Goal: Check status: Check status

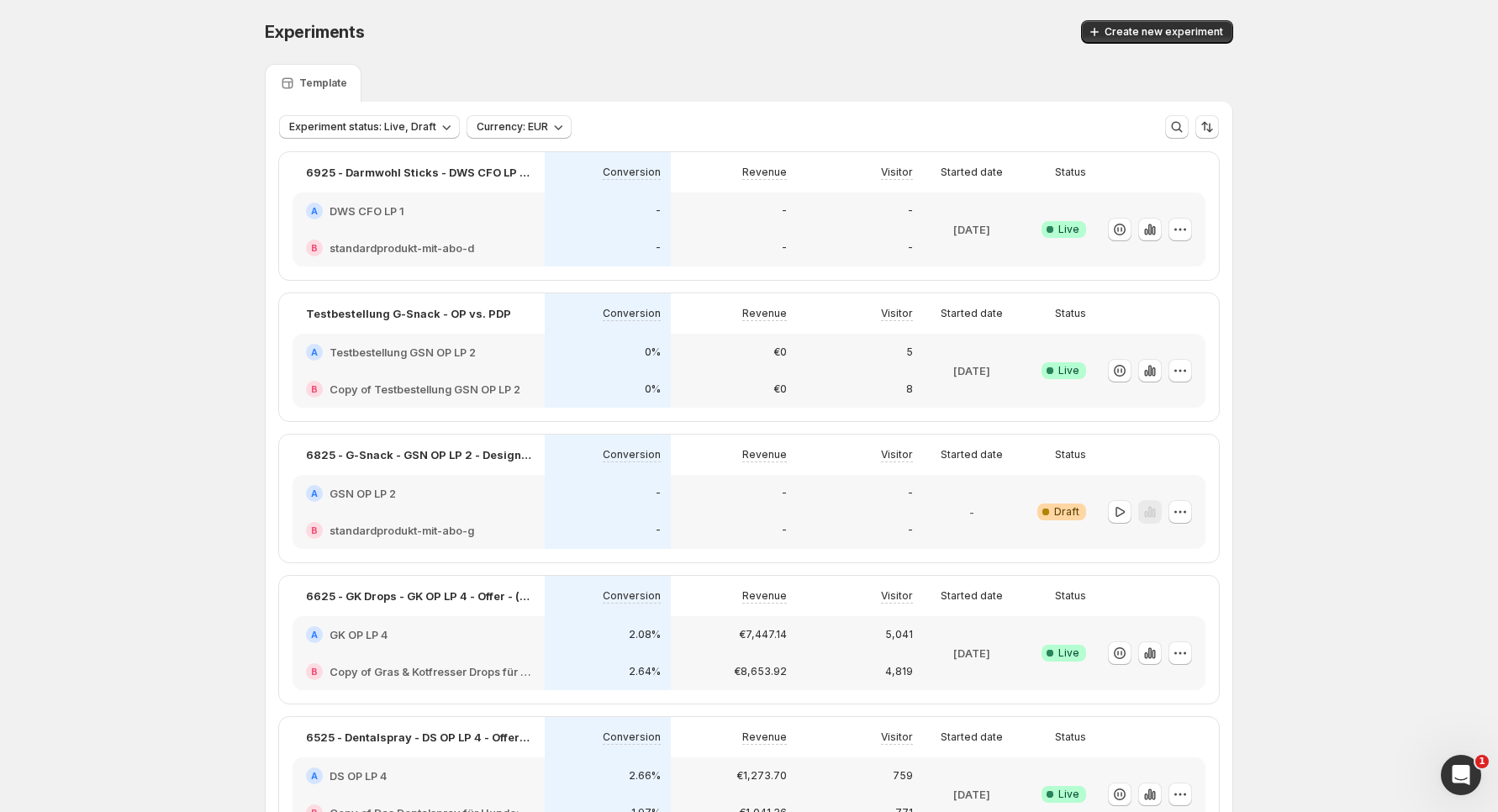
click at [1477, 782] on div "Open Intercom Messenger" at bounding box center [1462, 776] width 56 height 56
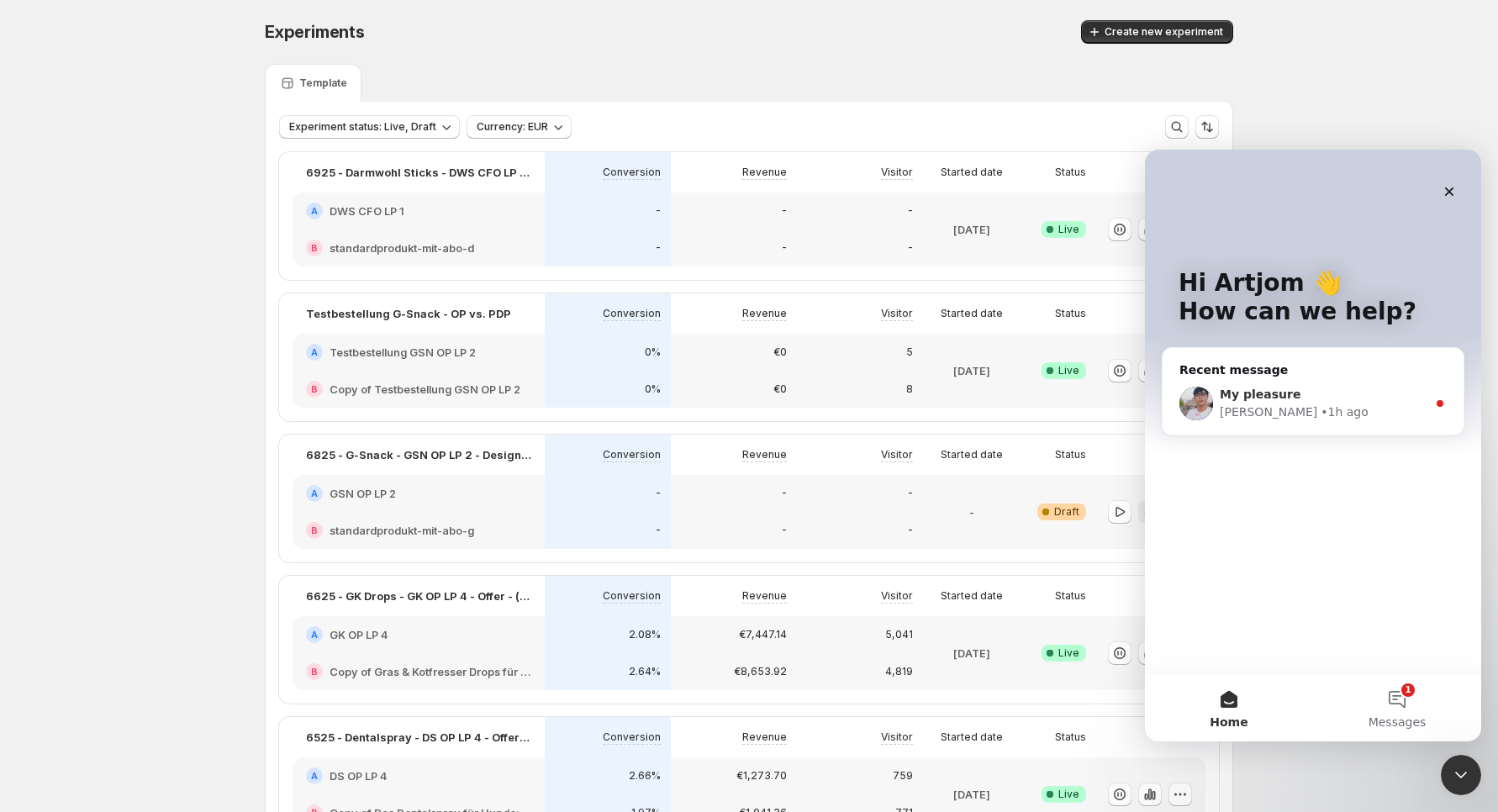
click at [1321, 405] on div "• 1h ago" at bounding box center [1344, 413] width 48 height 17
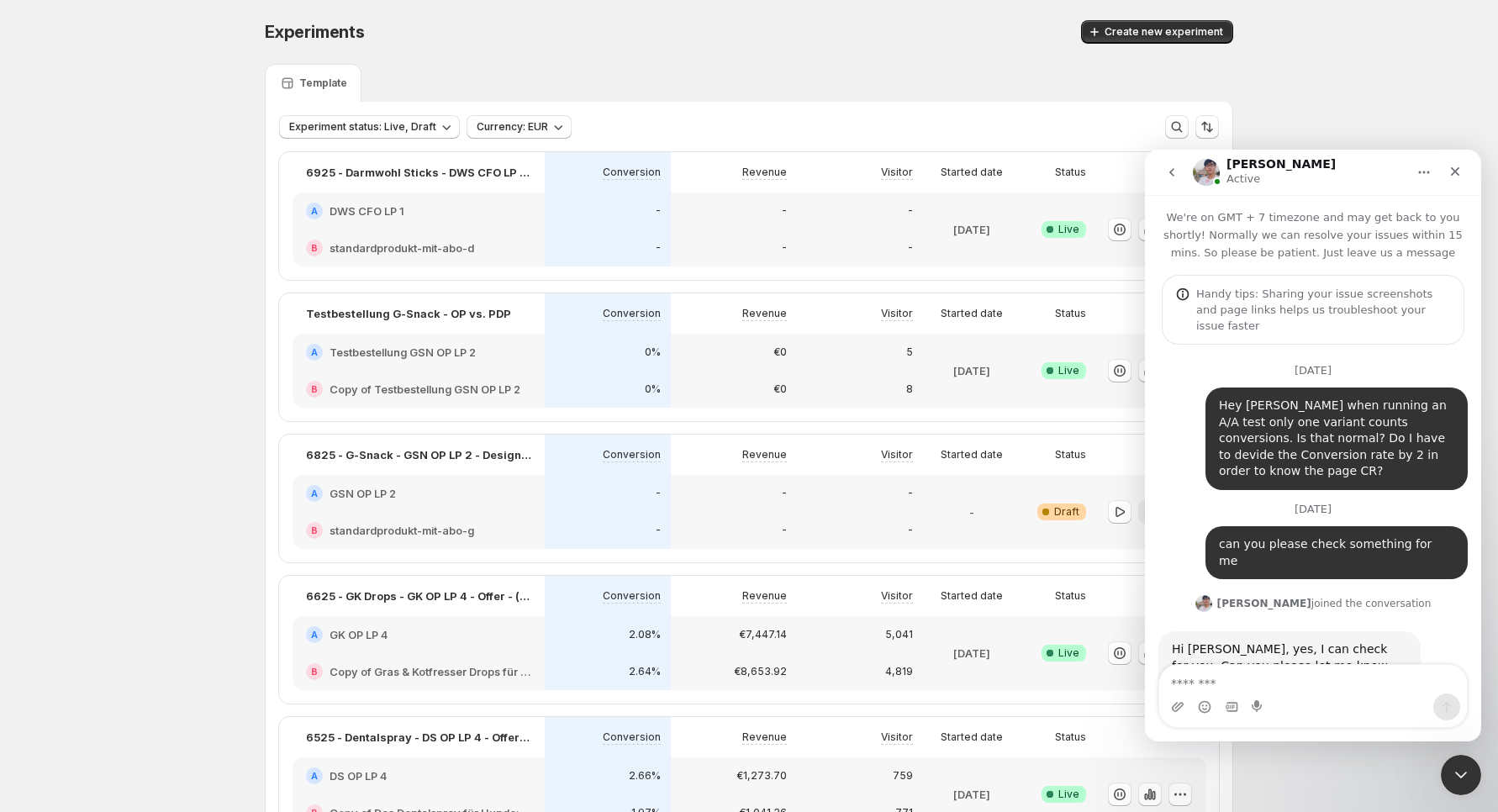
scroll to position [171, 0]
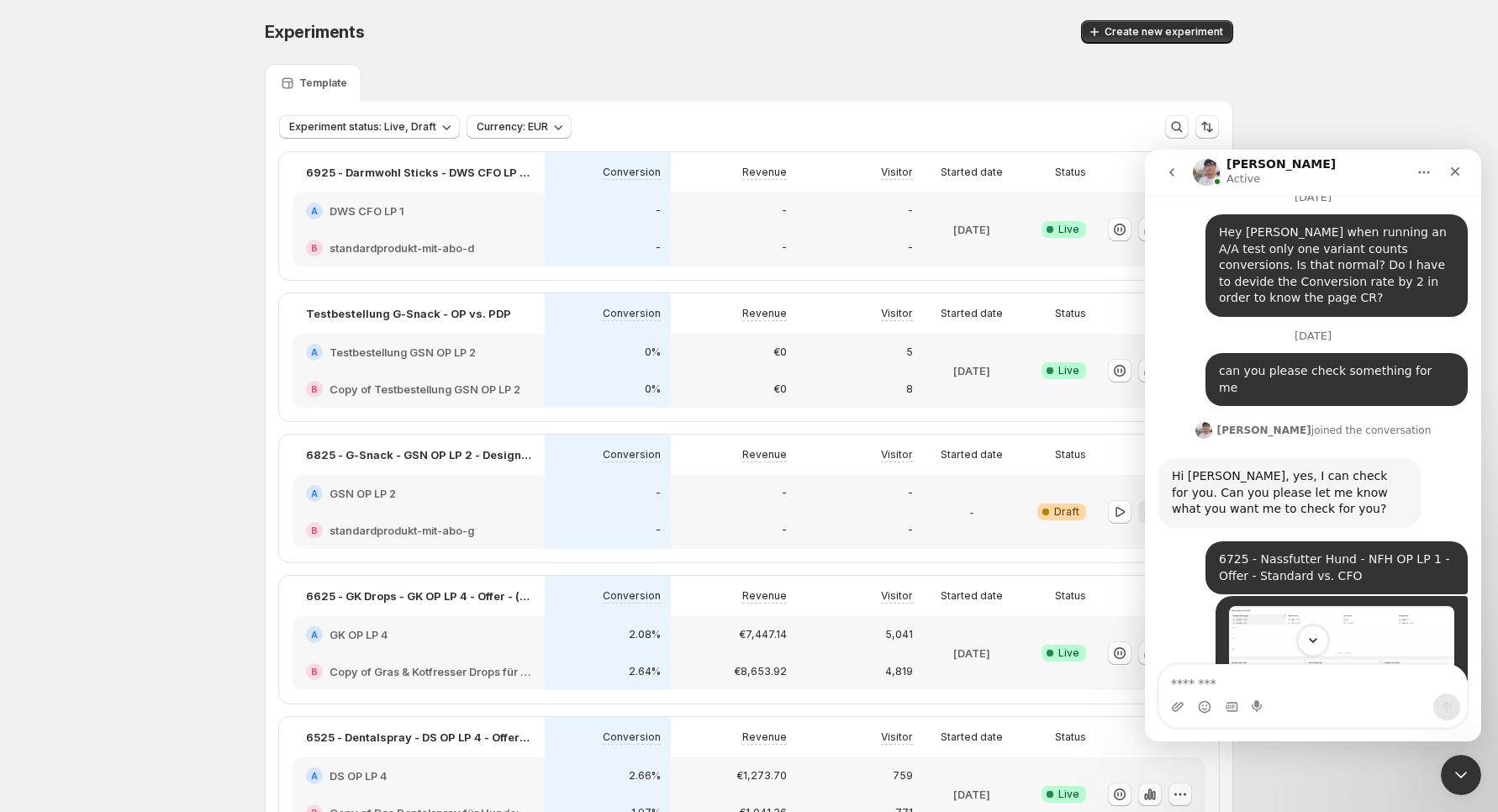
click at [1315, 637] on icon "Scroll to bottom" at bounding box center [1312, 640] width 15 height 15
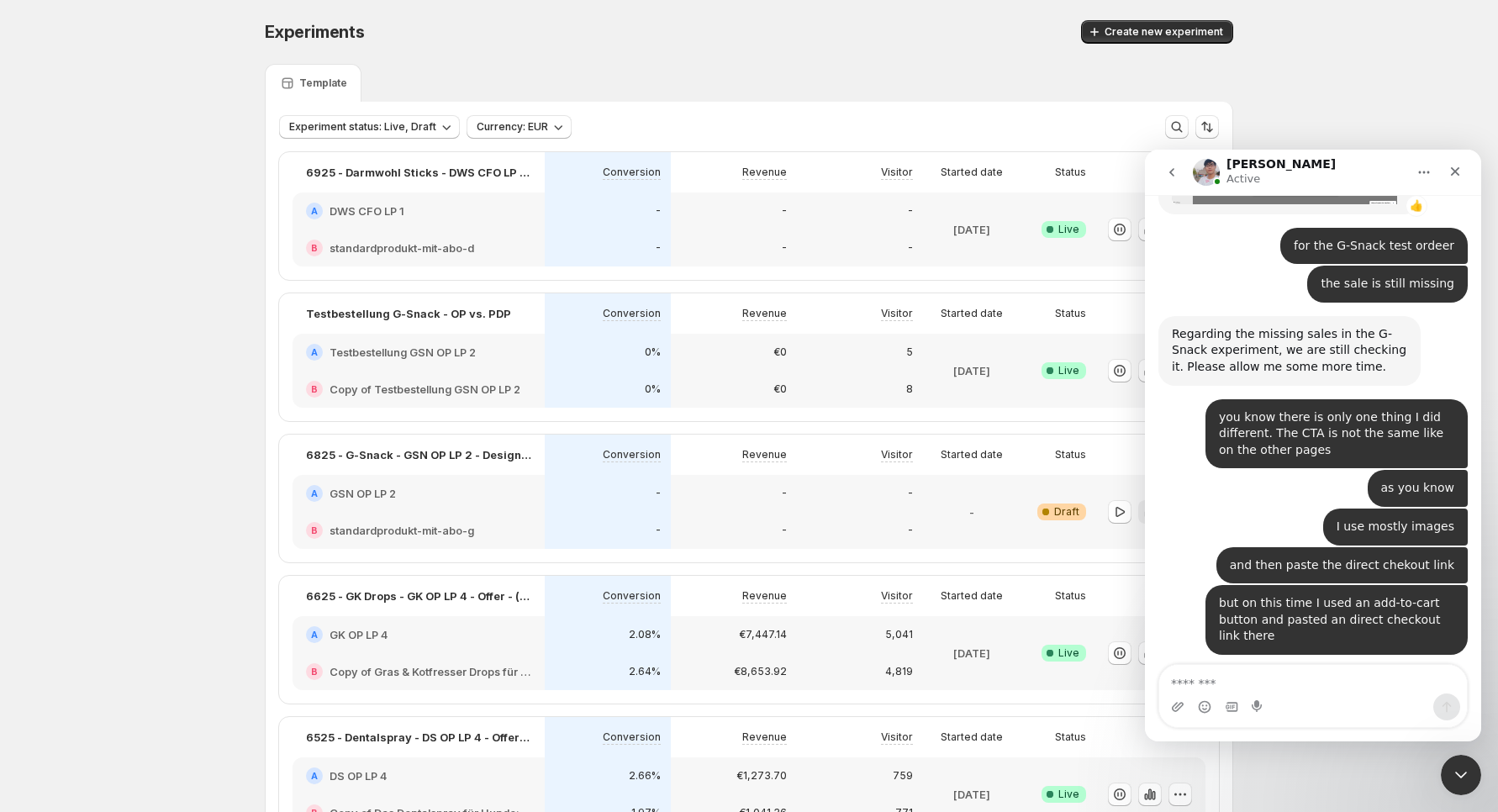
scroll to position [16230, 0]
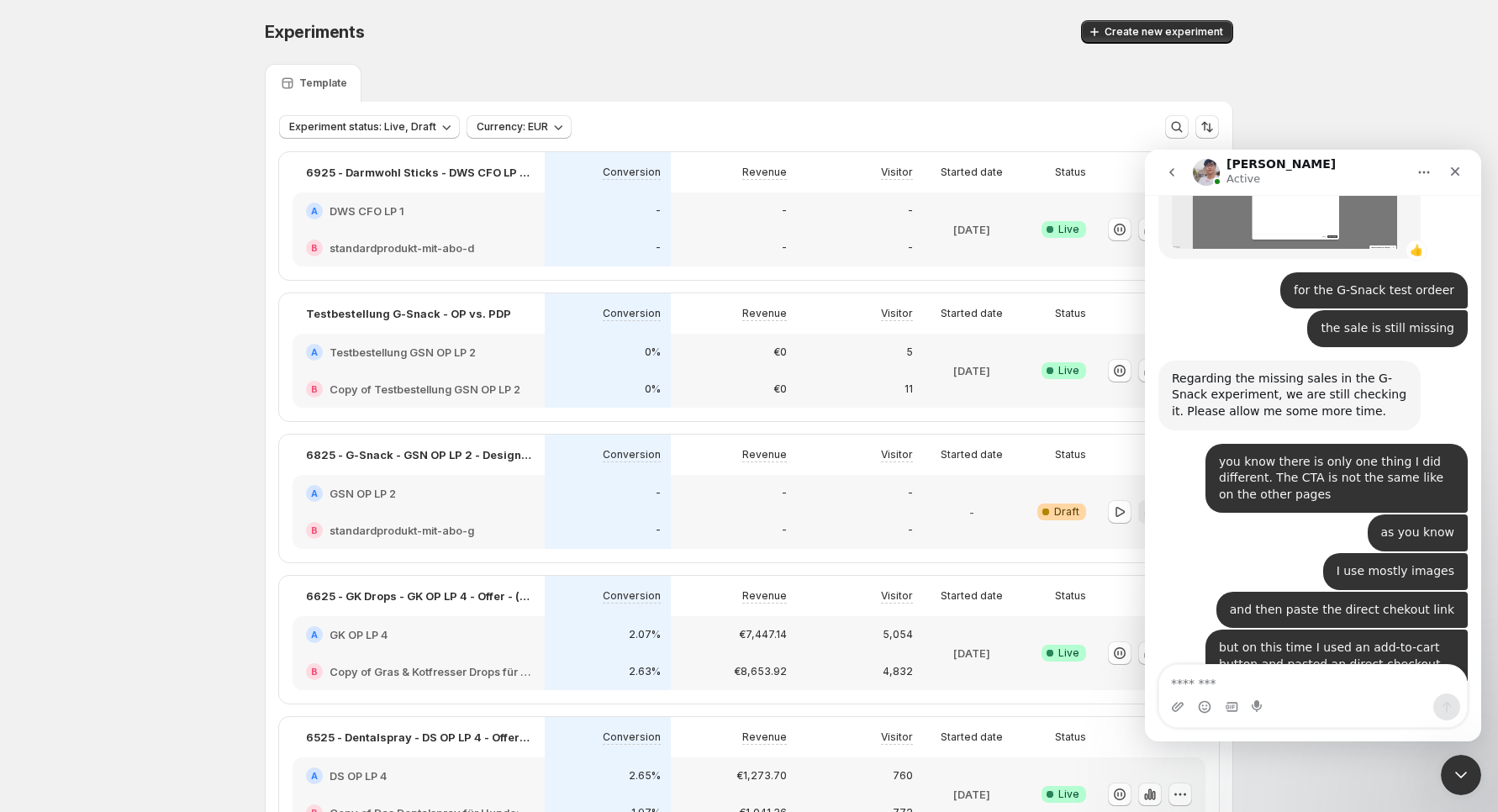
scroll to position [16230, 0]
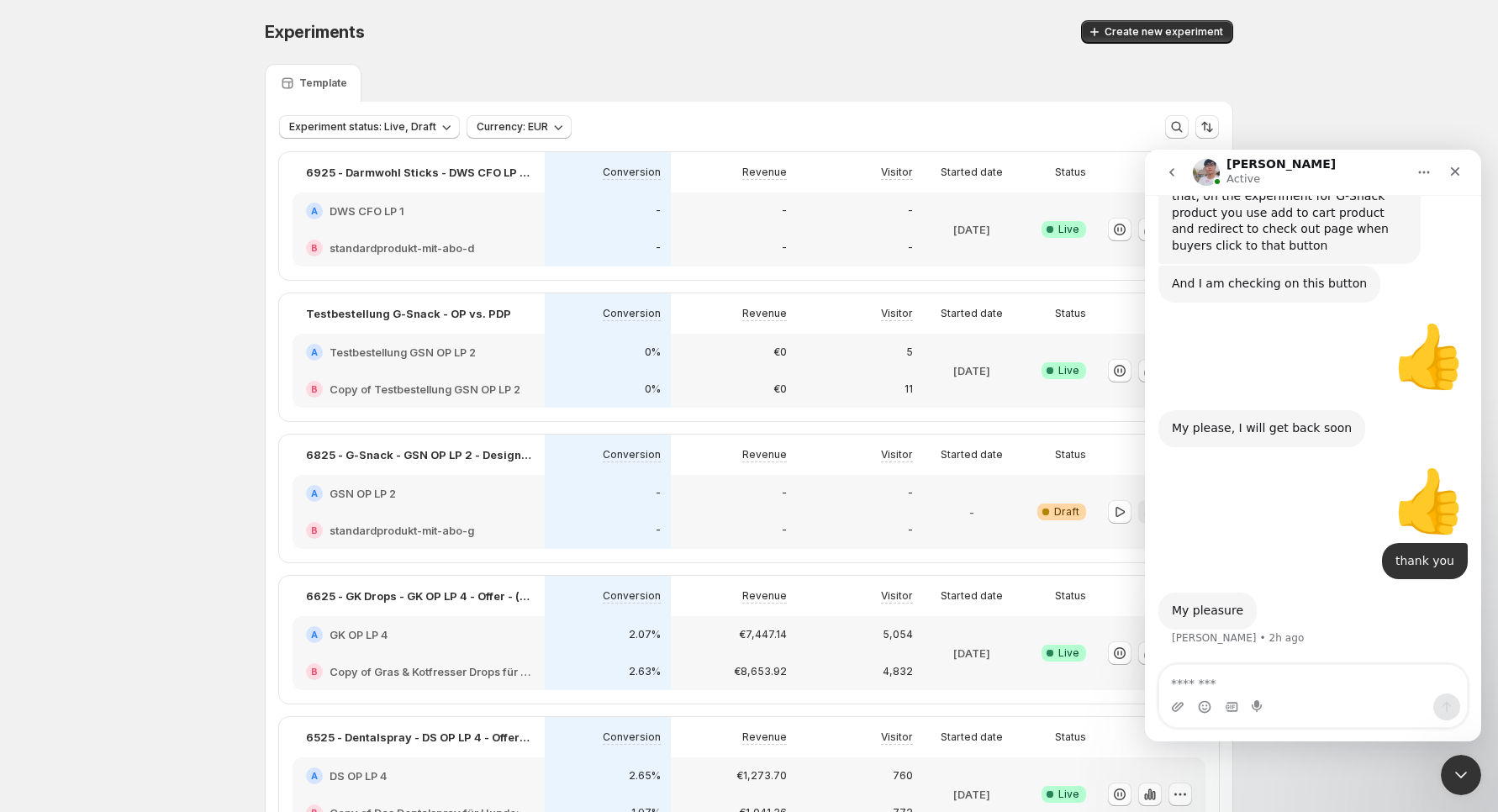
scroll to position [16230, 0]
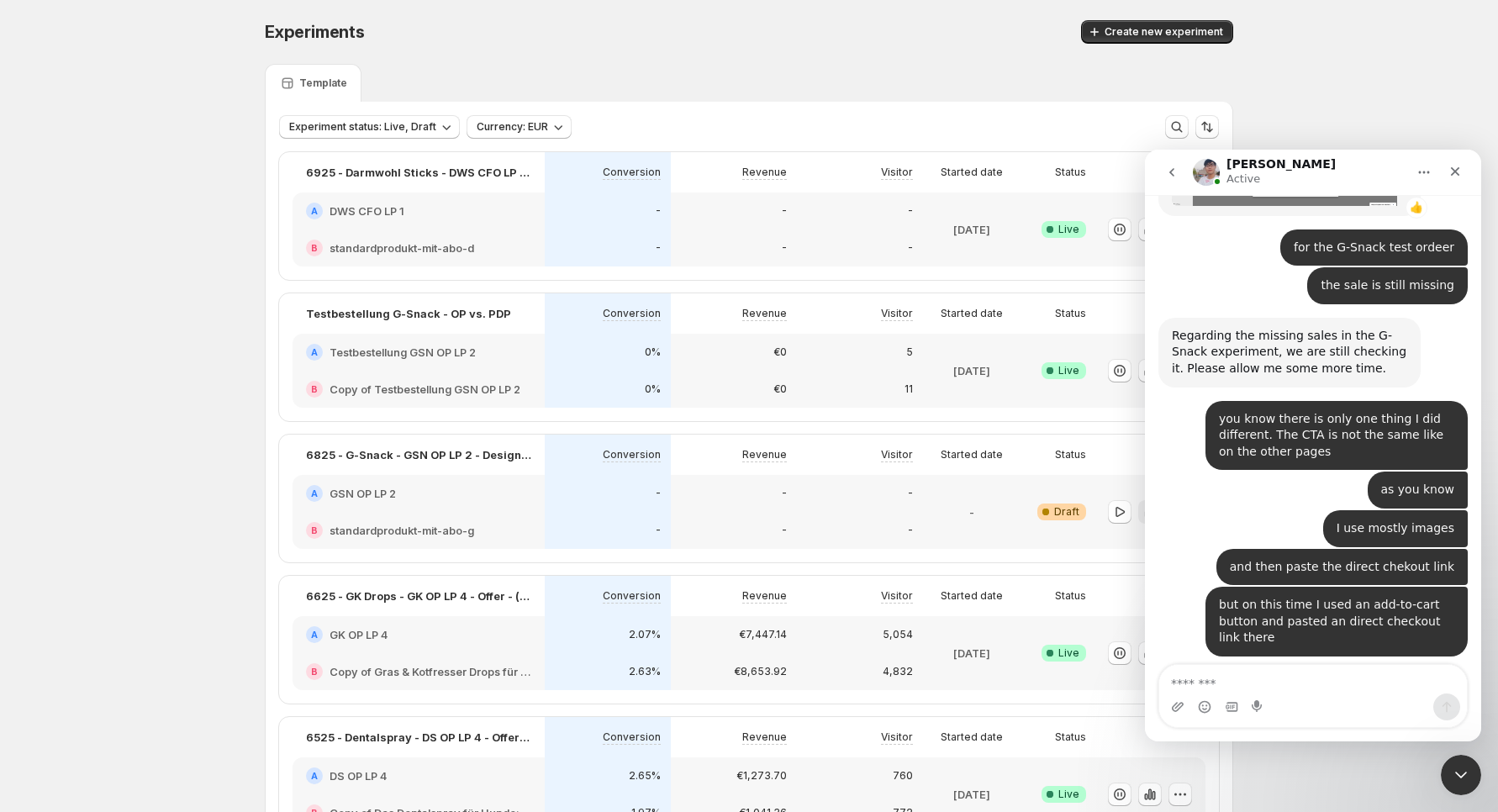
click at [159, 402] on div "Experiments. This page is ready Experiments Create new experiment Template Expe…" at bounding box center [749, 545] width 1498 height 1092
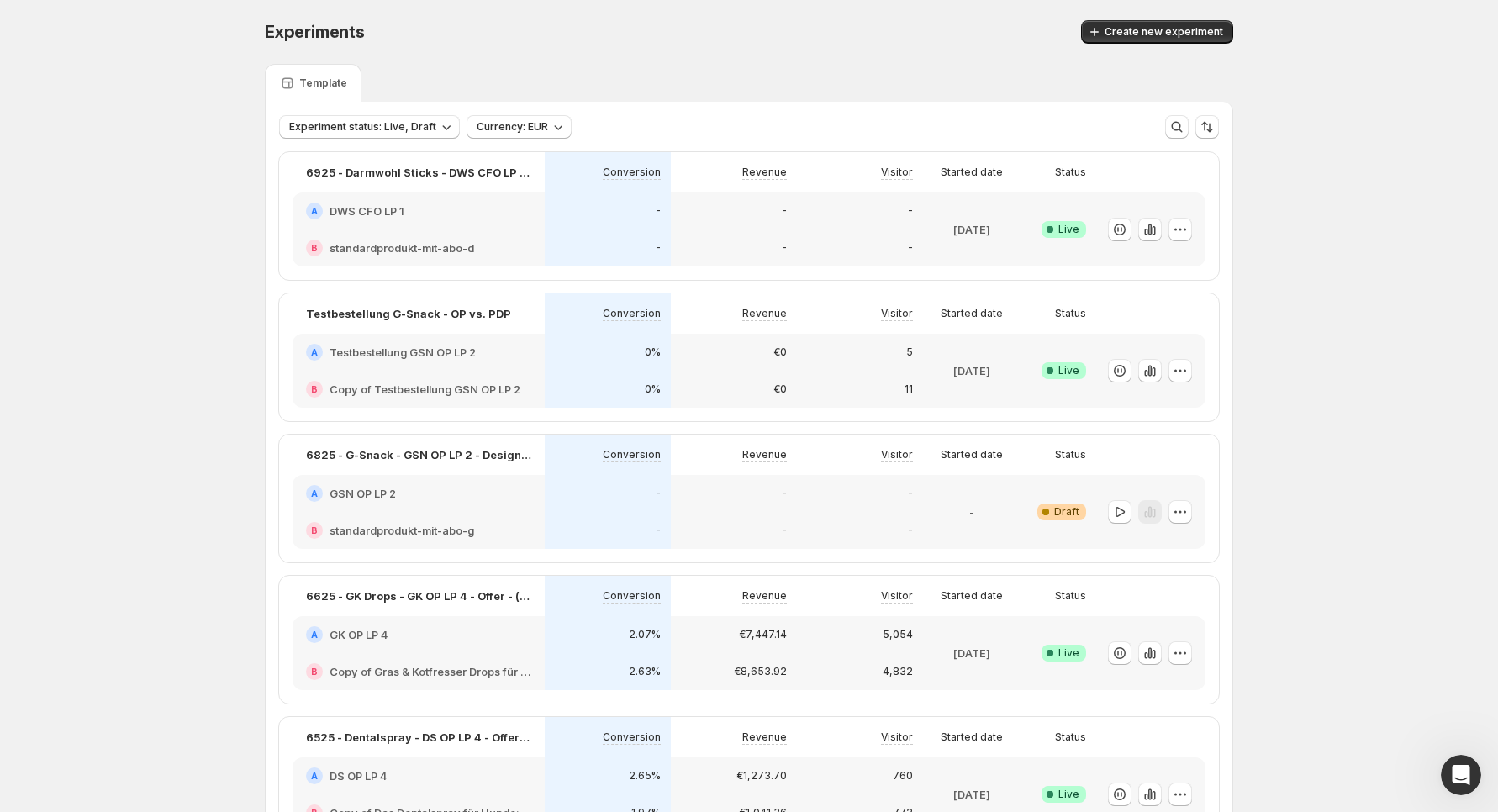
scroll to position [0, 0]
click at [1451, 778] on icon "Open Intercom Messenger" at bounding box center [1459, 773] width 28 height 28
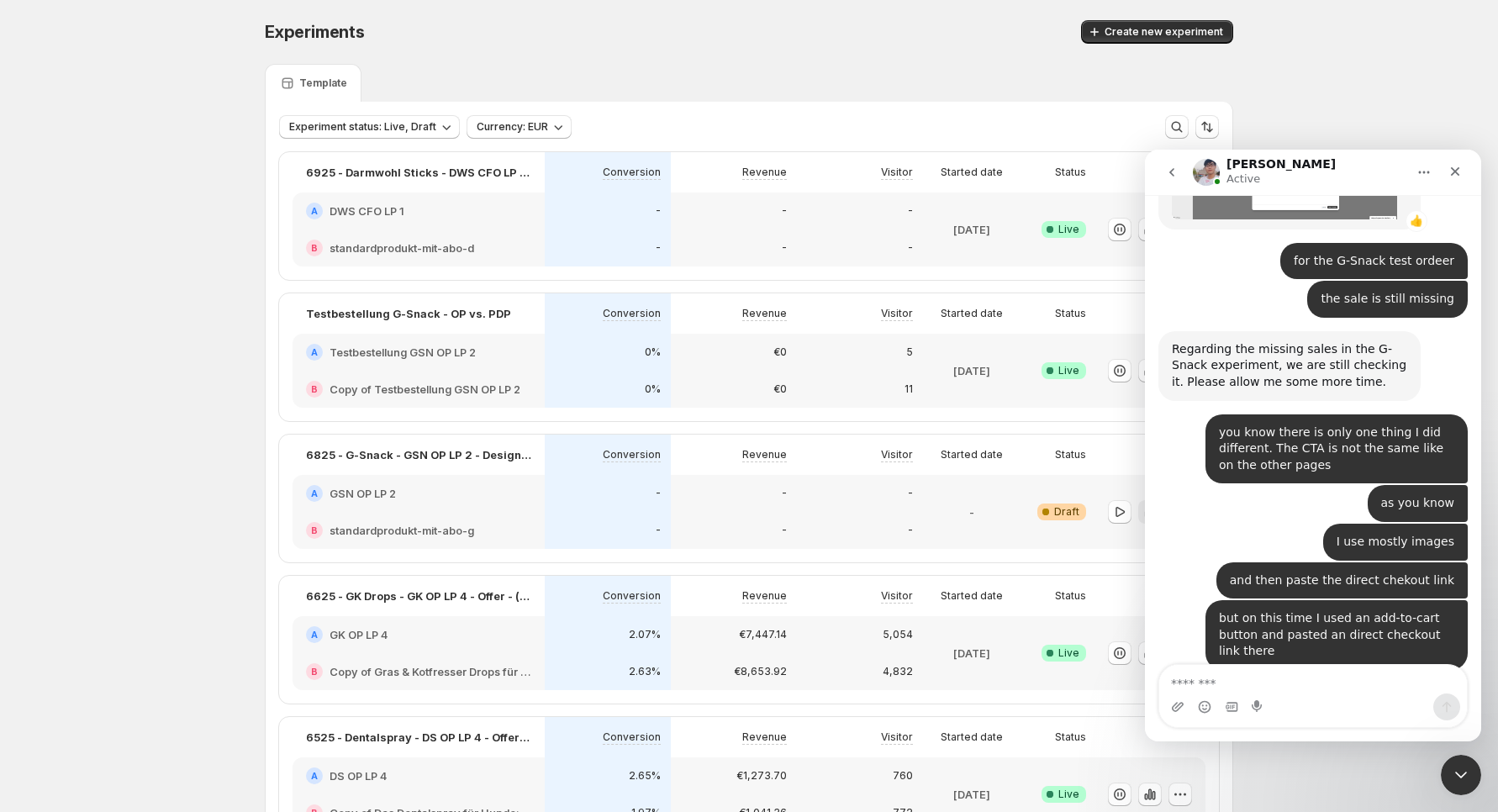
scroll to position [16230, 0]
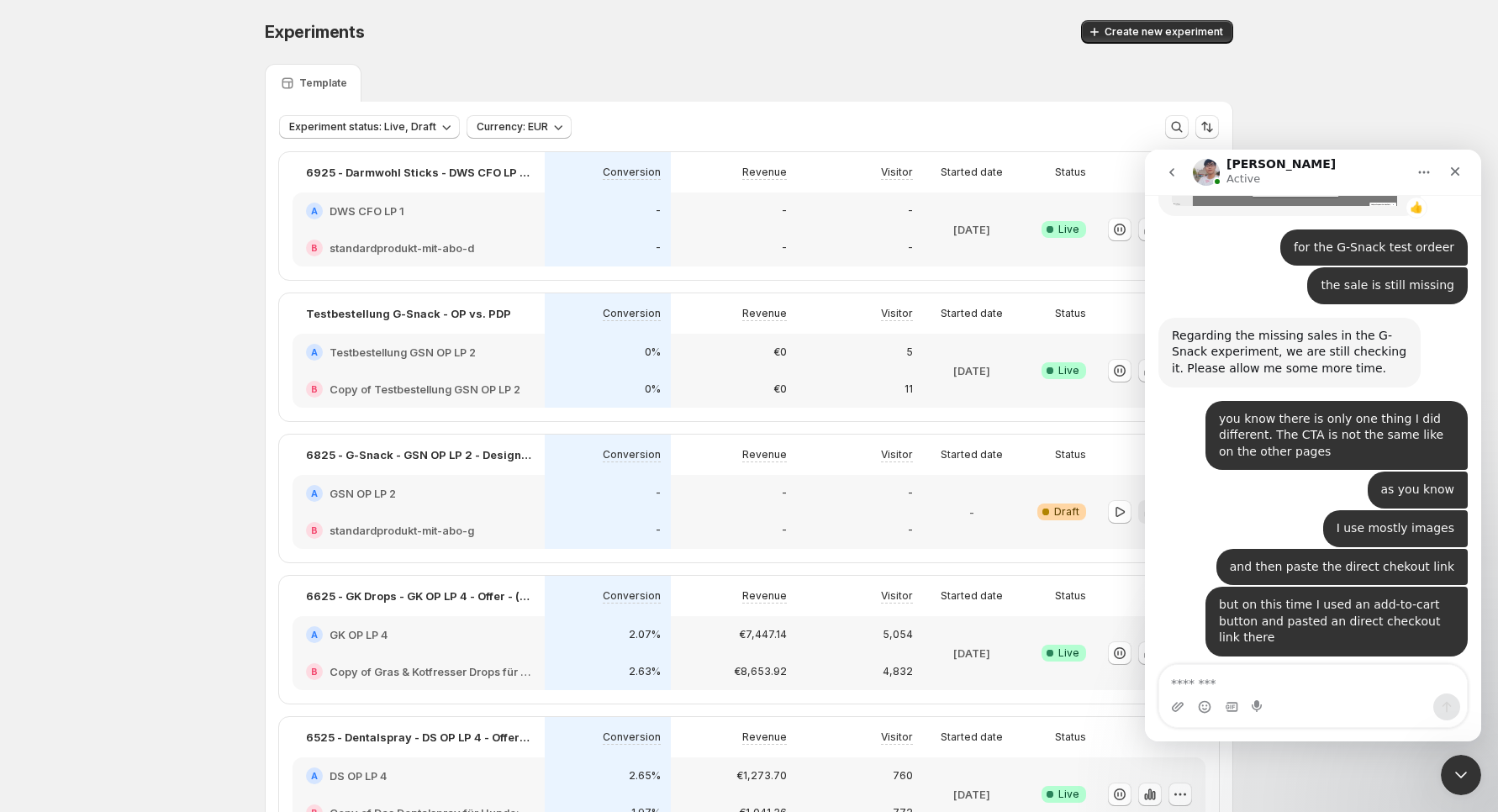
click at [219, 218] on div "Experiments. This page is ready Experiments Create new experiment Template Expe…" at bounding box center [749, 545] width 1498 height 1092
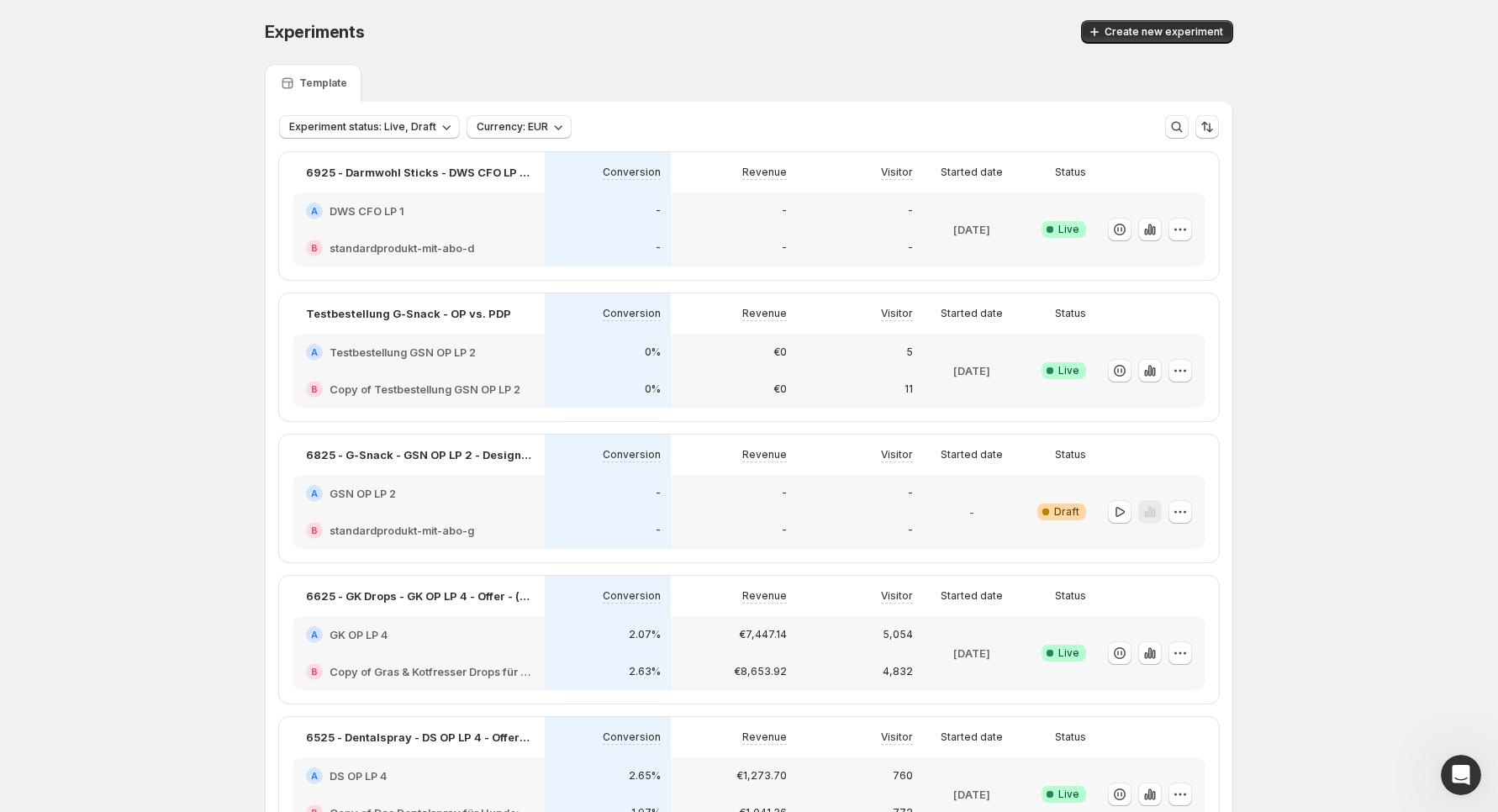
click at [698, 222] on div "-" at bounding box center [734, 211] width 126 height 37
click at [1183, 234] on icon "button" at bounding box center [1180, 229] width 16 height 17
click at [1156, 257] on span "Edit" at bounding box center [1197, 262] width 175 height 17
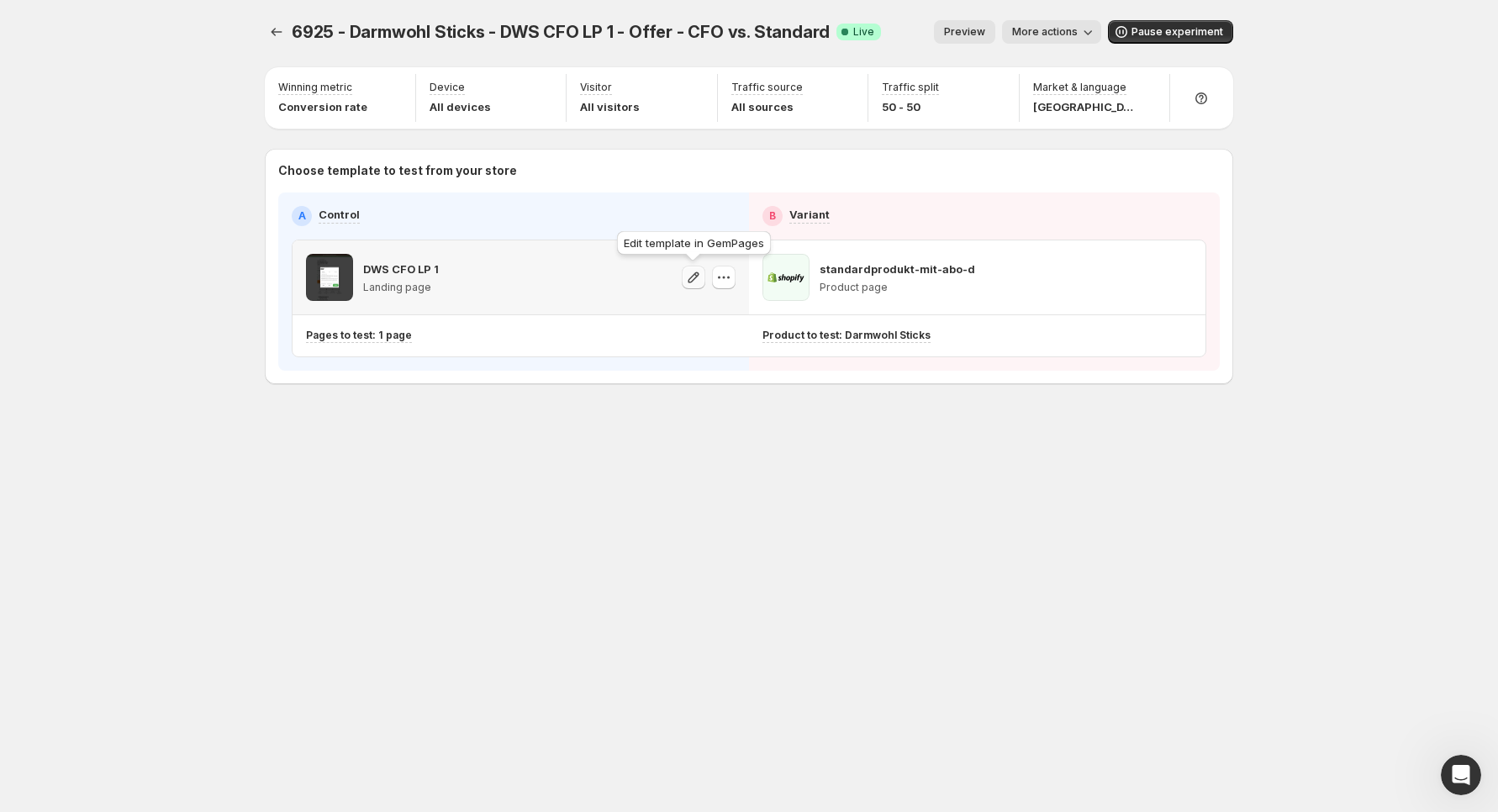
click at [696, 277] on icon "button" at bounding box center [693, 277] width 16 height 17
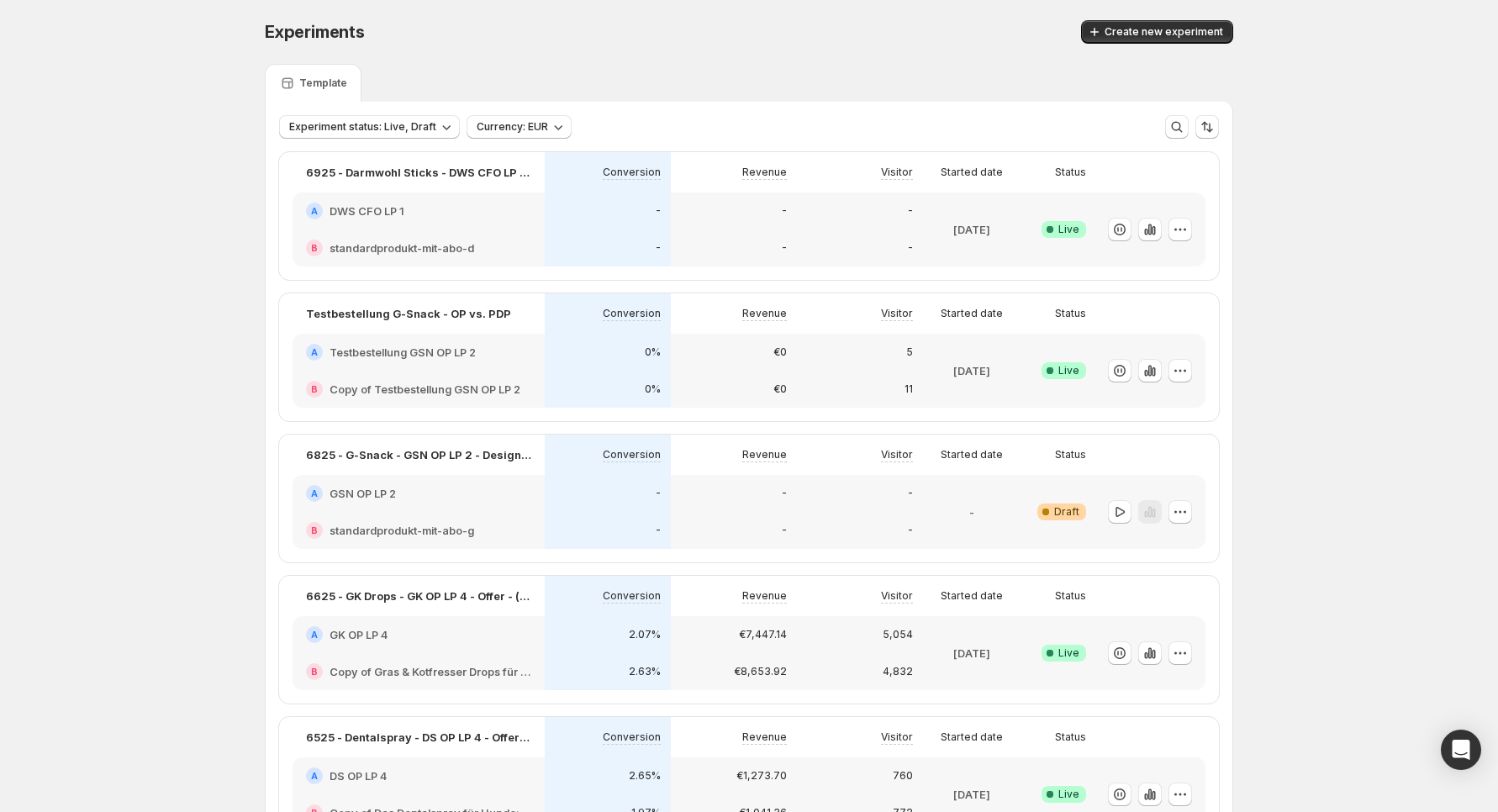
click at [373, 234] on div "B standardprodukt-mit-abo-d" at bounding box center [419, 248] width 252 height 37
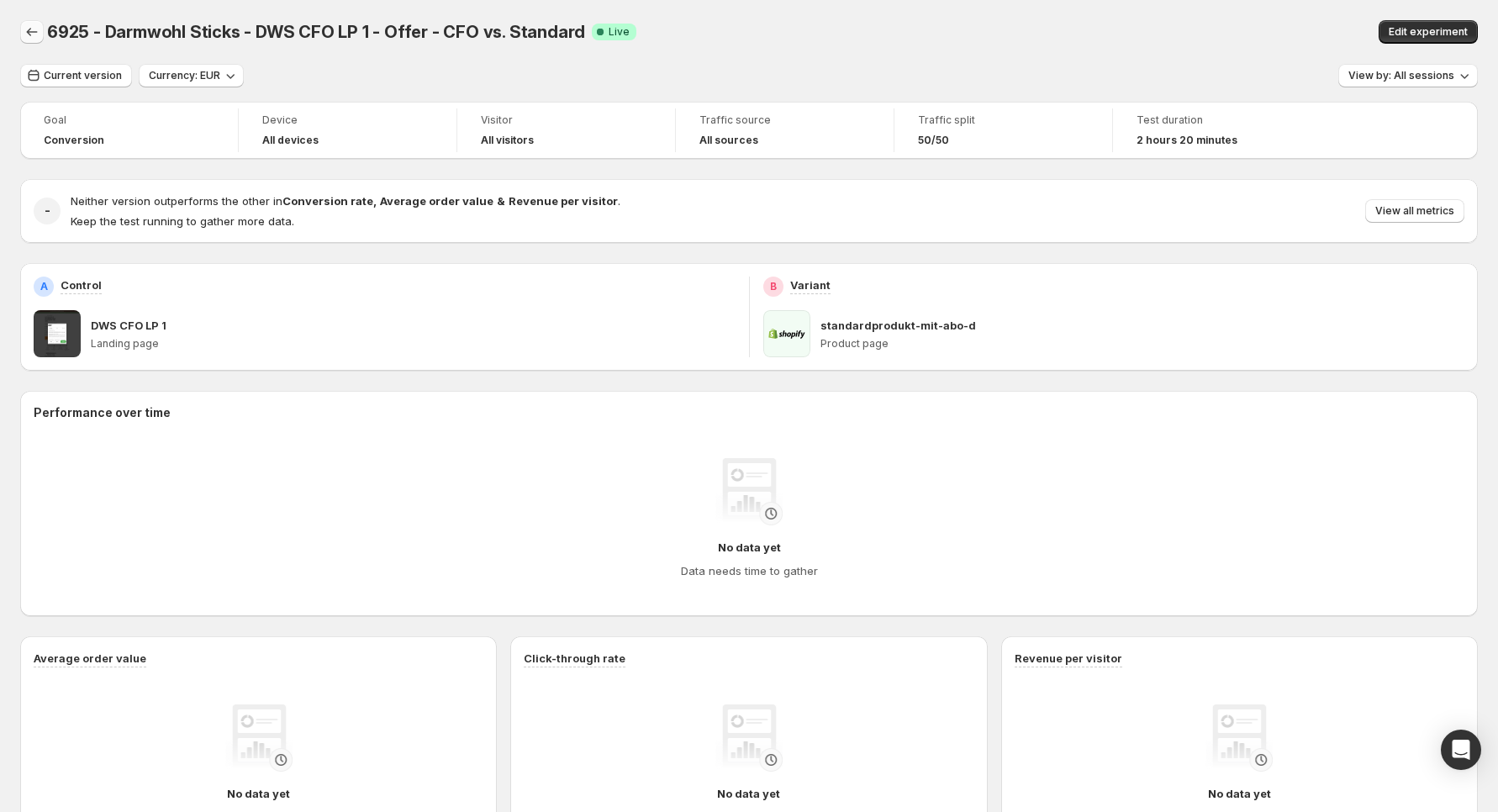
click at [34, 28] on icon "Back" at bounding box center [31, 31] width 16 height 17
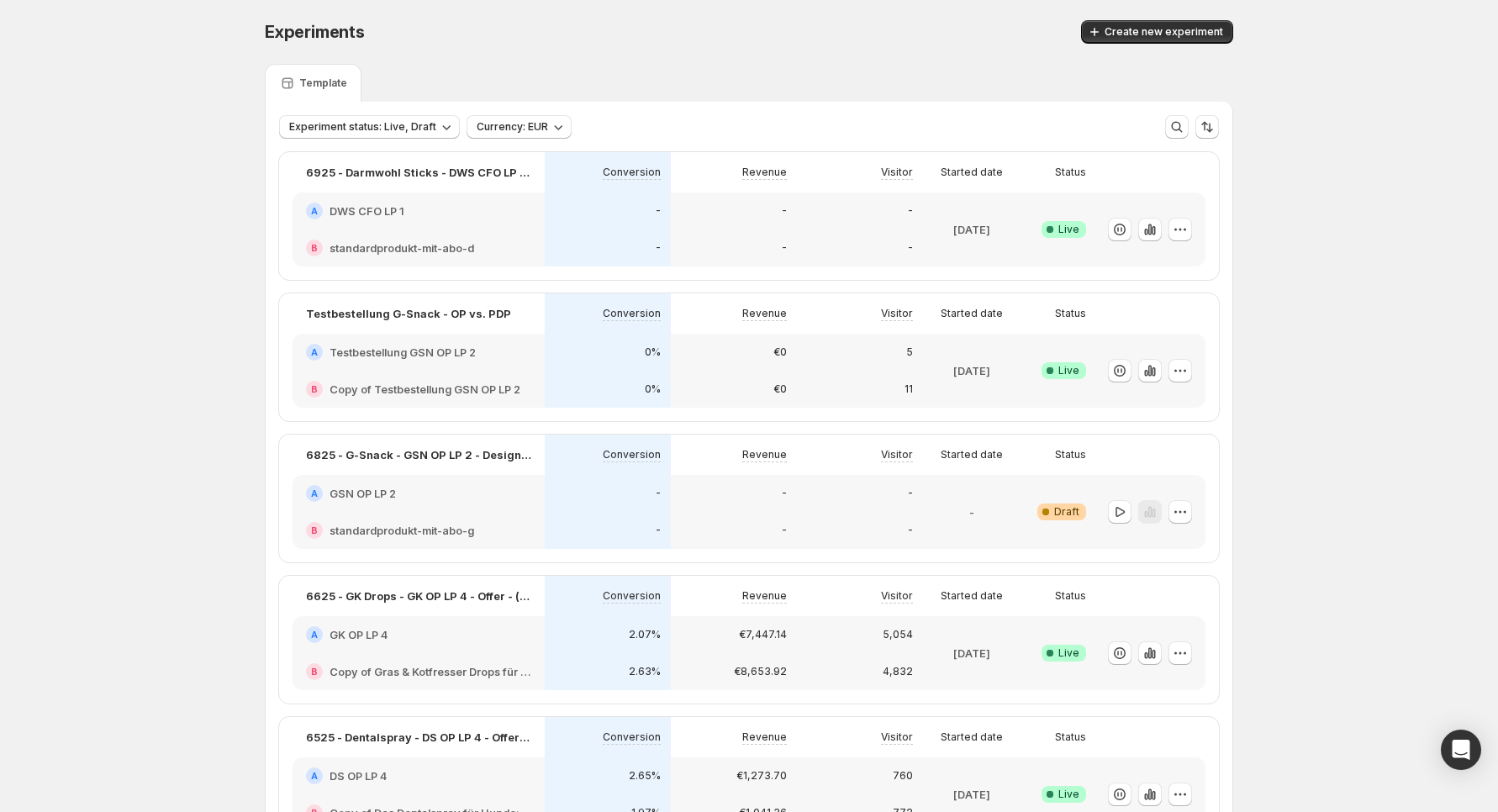
click at [558, 234] on div "-" at bounding box center [607, 248] width 126 height 37
click at [1174, 227] on icon "button" at bounding box center [1180, 229] width 16 height 17
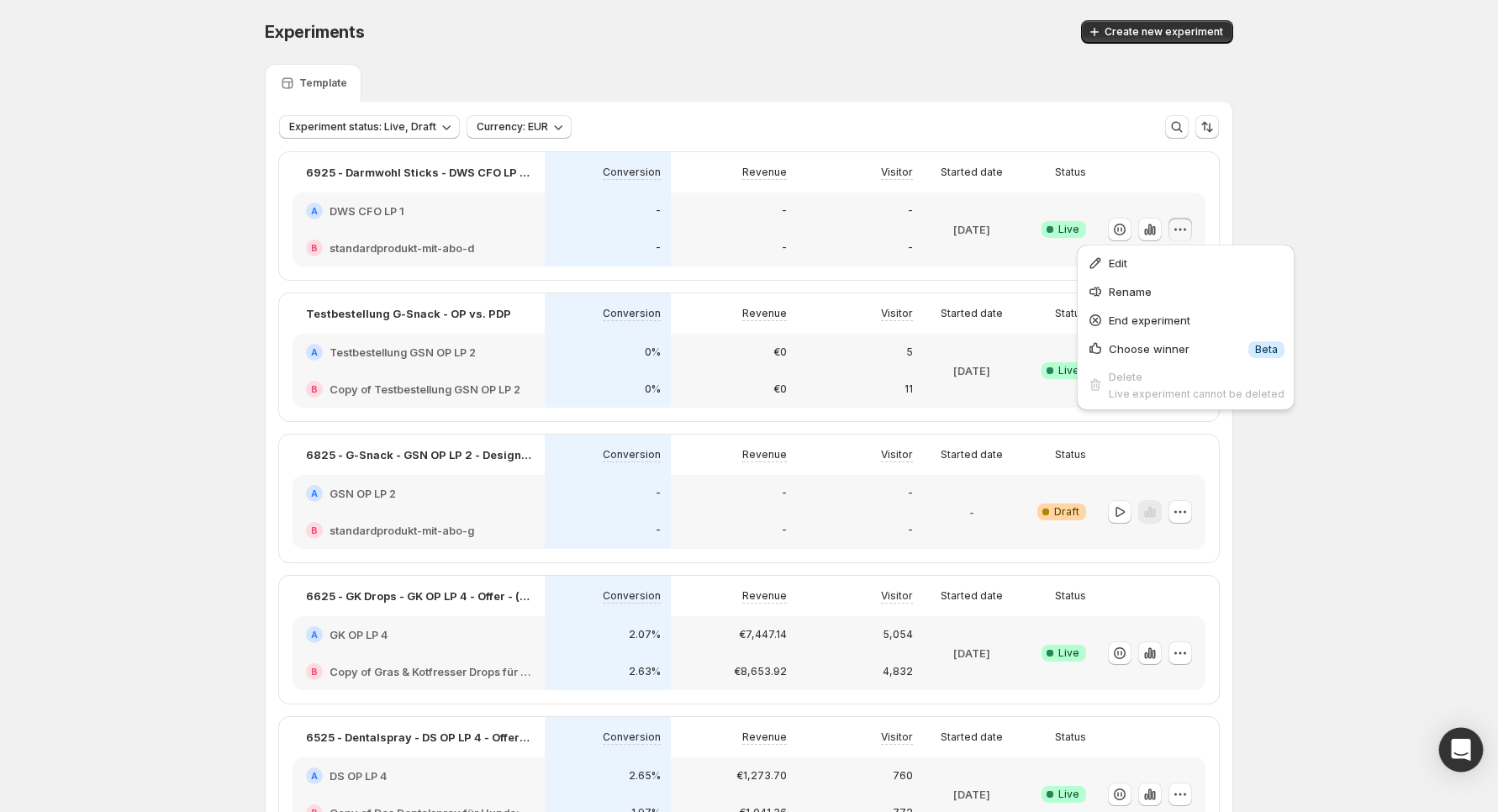
click at [1467, 756] on icon "Open Intercom Messenger" at bounding box center [1461, 749] width 19 height 22
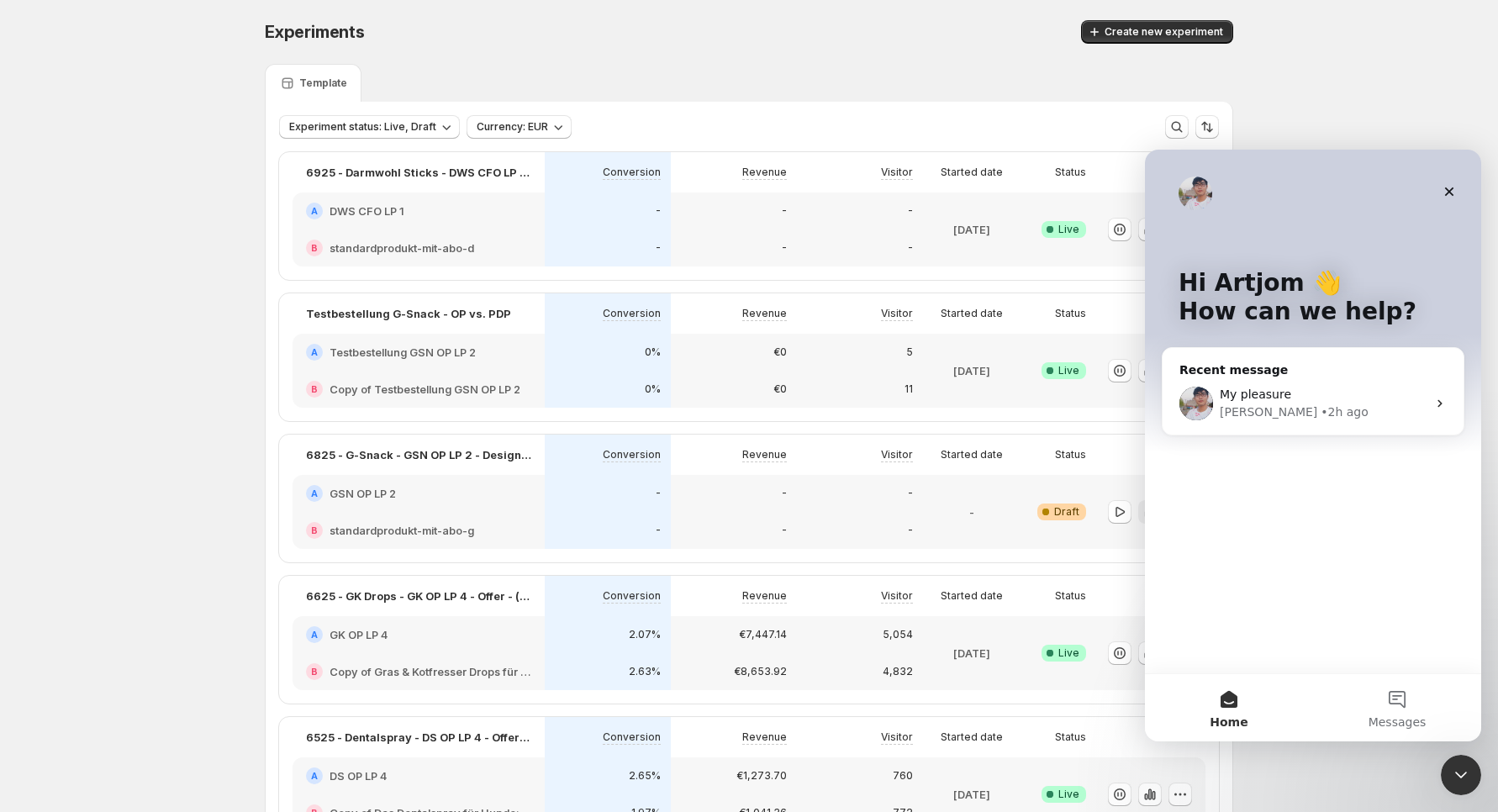
click at [715, 37] on div "Experiments" at bounding box center [491, 31] width 452 height 23
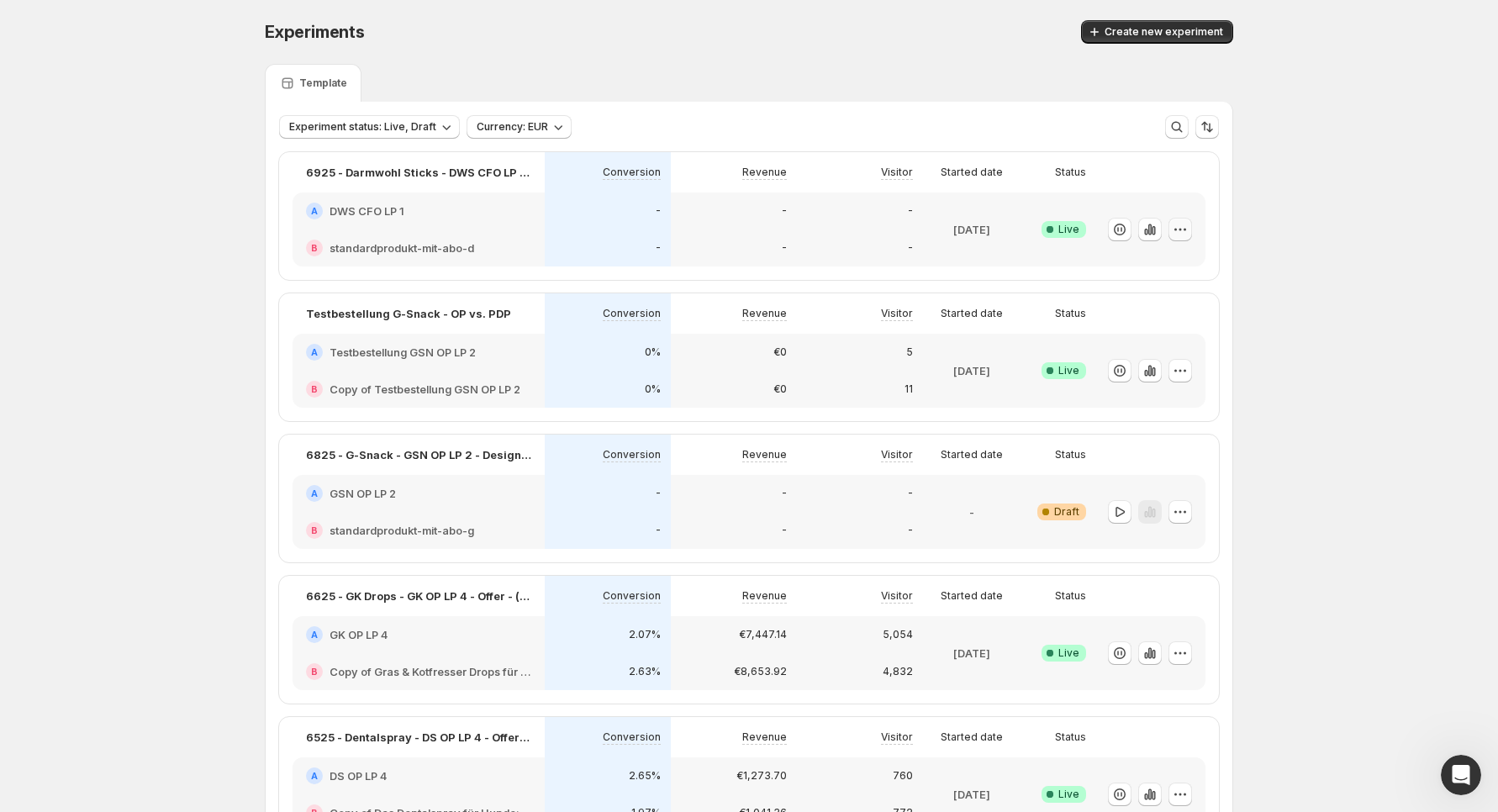
click at [1186, 234] on icon "button" at bounding box center [1180, 229] width 16 height 17
click at [521, 222] on div "A DWS CFO LP 1" at bounding box center [419, 211] width 252 height 37
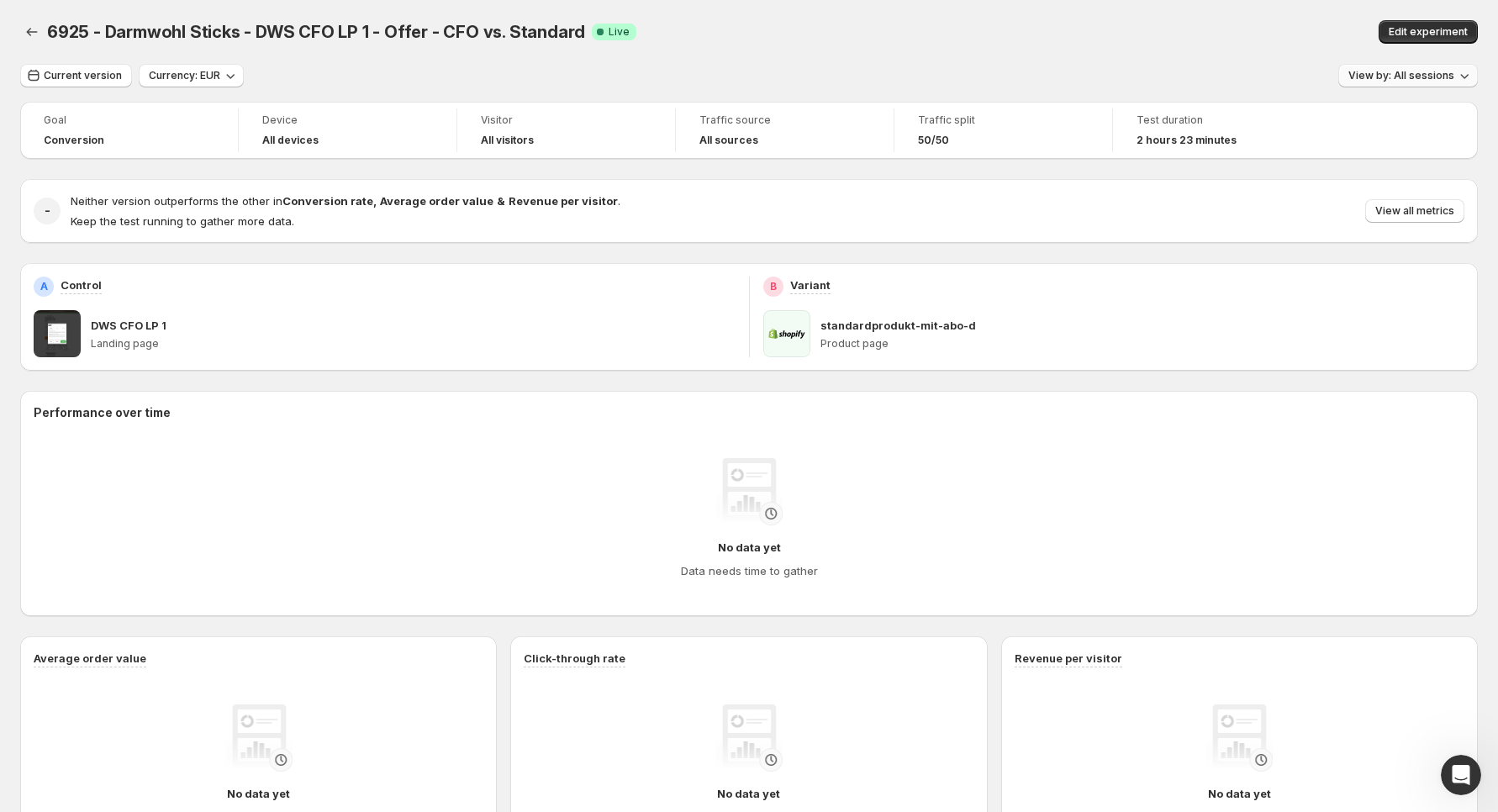
click at [1431, 75] on span "View by: All sessions" at bounding box center [1402, 75] width 106 height 13
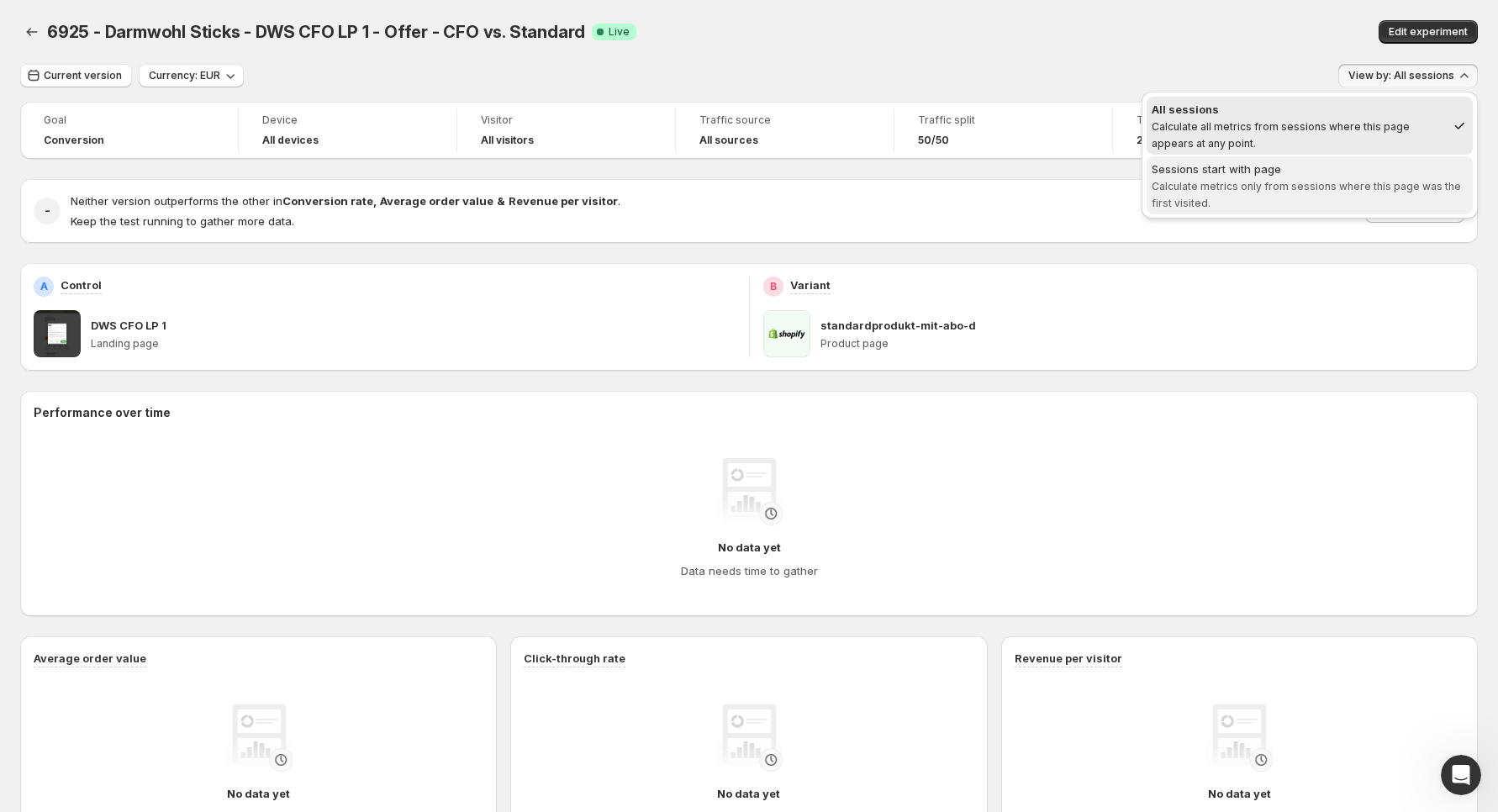
click at [1308, 161] on div "Sessions start with page" at bounding box center [1310, 168] width 316 height 17
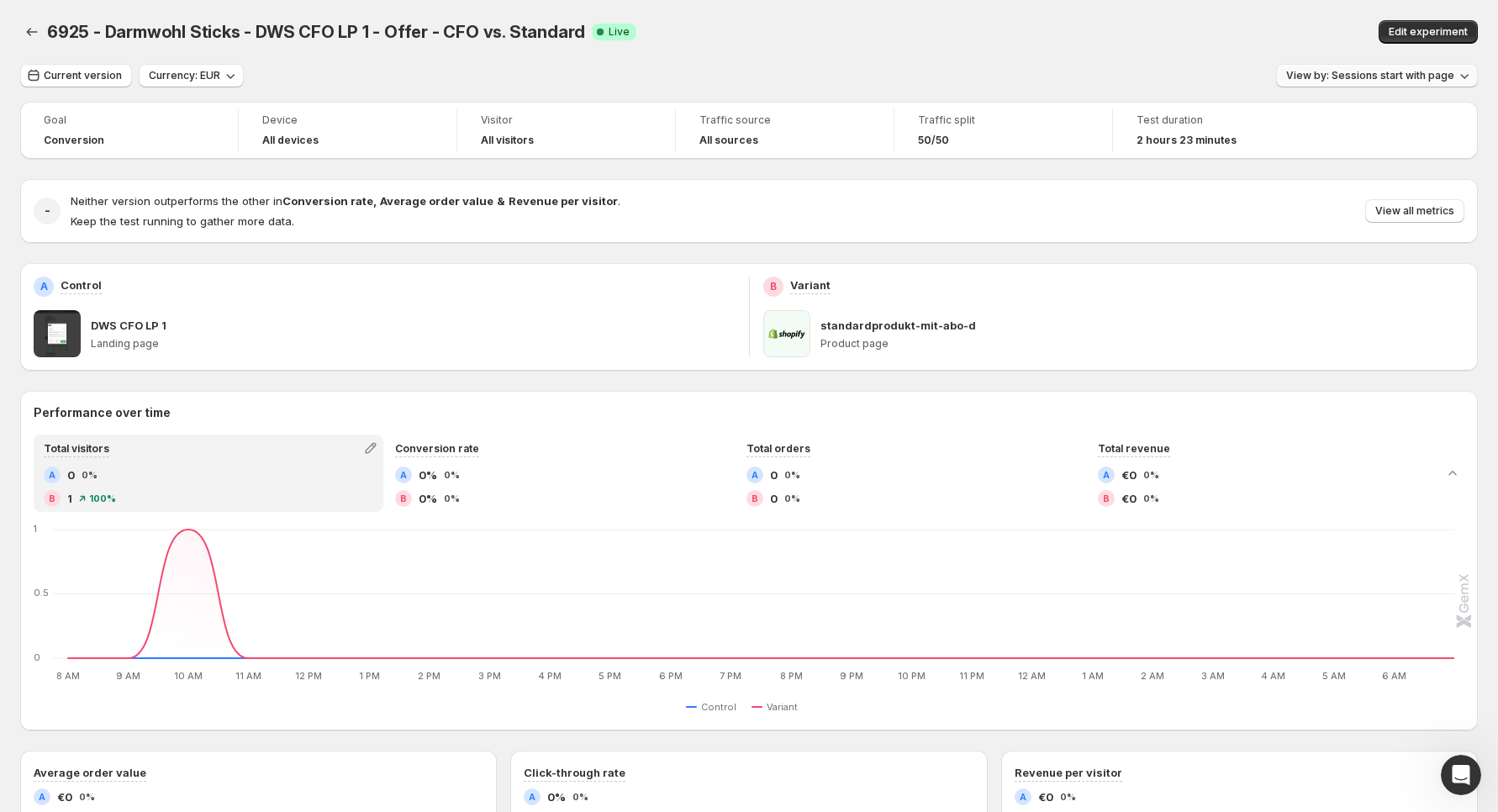
click at [1421, 69] on span "View by: Sessions start with page" at bounding box center [1370, 75] width 168 height 13
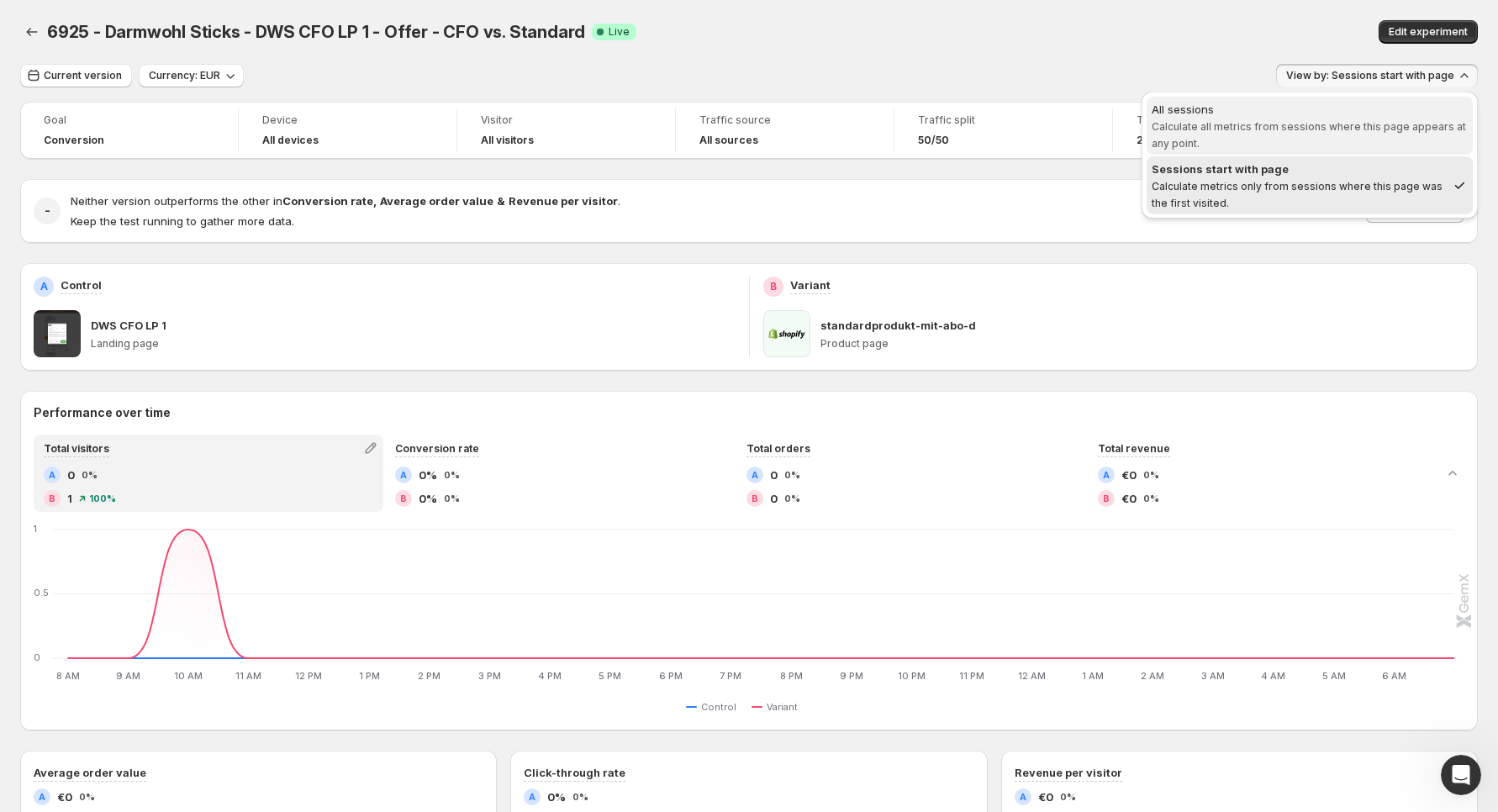
click at [1358, 120] on span "Calculate all metrics from sessions where this page appears at any point." at bounding box center [1309, 135] width 314 height 30
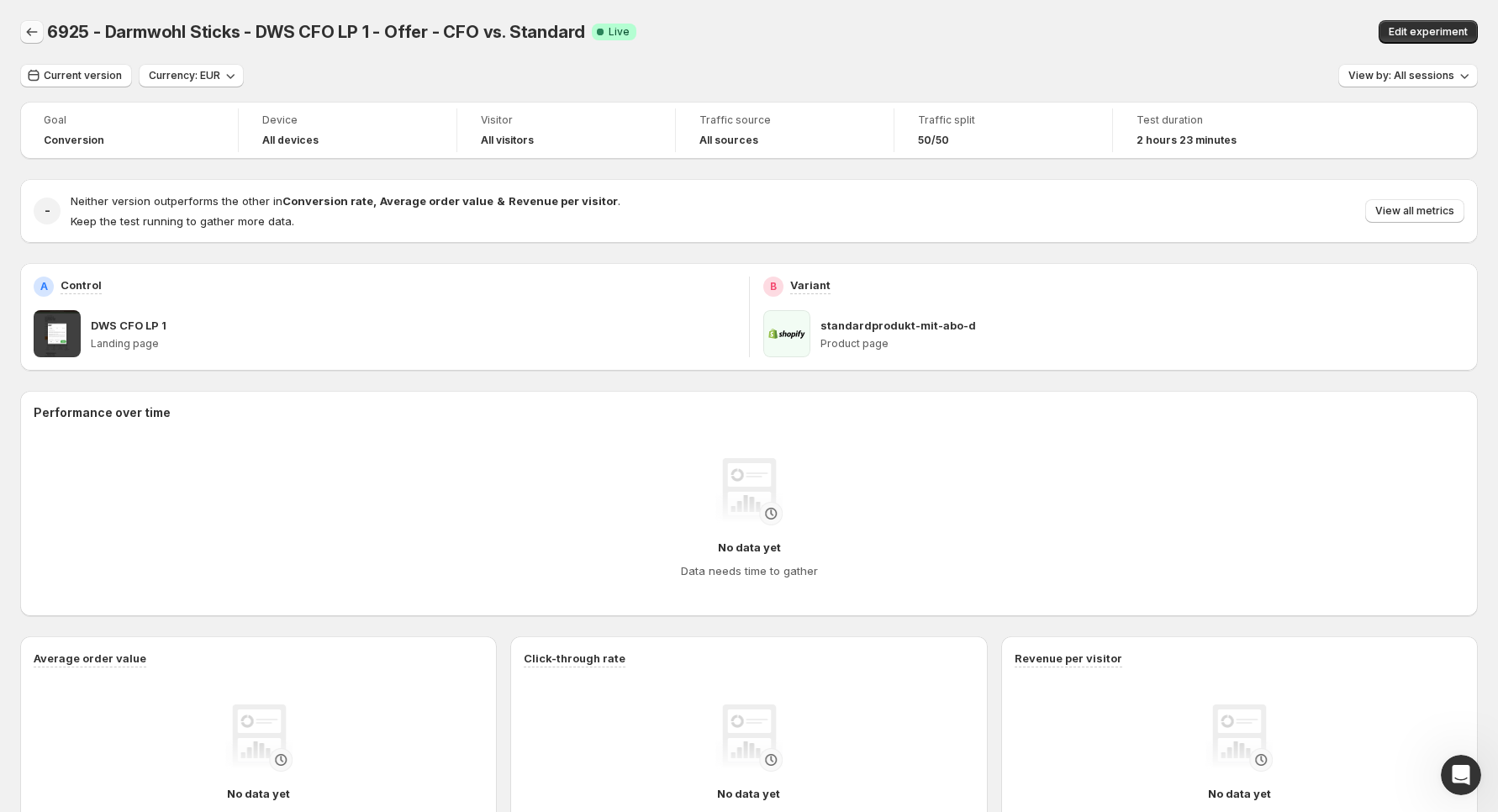
click at [27, 35] on icon "Back" at bounding box center [31, 31] width 16 height 17
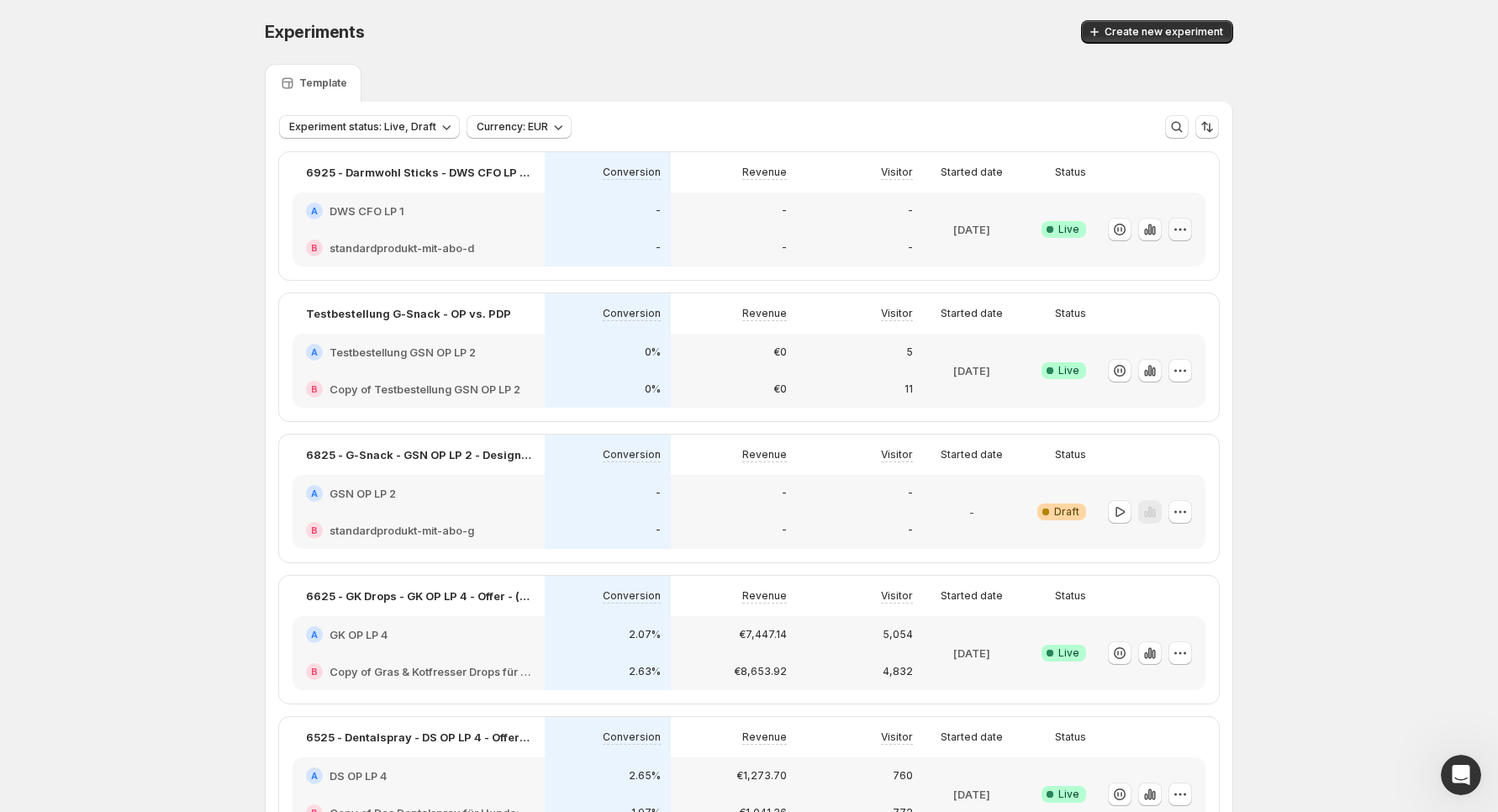
click at [1191, 236] on button "button" at bounding box center [1180, 229] width 23 height 23
click at [1312, 117] on div "Experiments. This page is ready Experiments Create new experiment Template Expe…" at bounding box center [749, 545] width 1498 height 1092
click at [1441, 749] on div "Open Intercom Messenger" at bounding box center [1461, 749] width 44 height 44
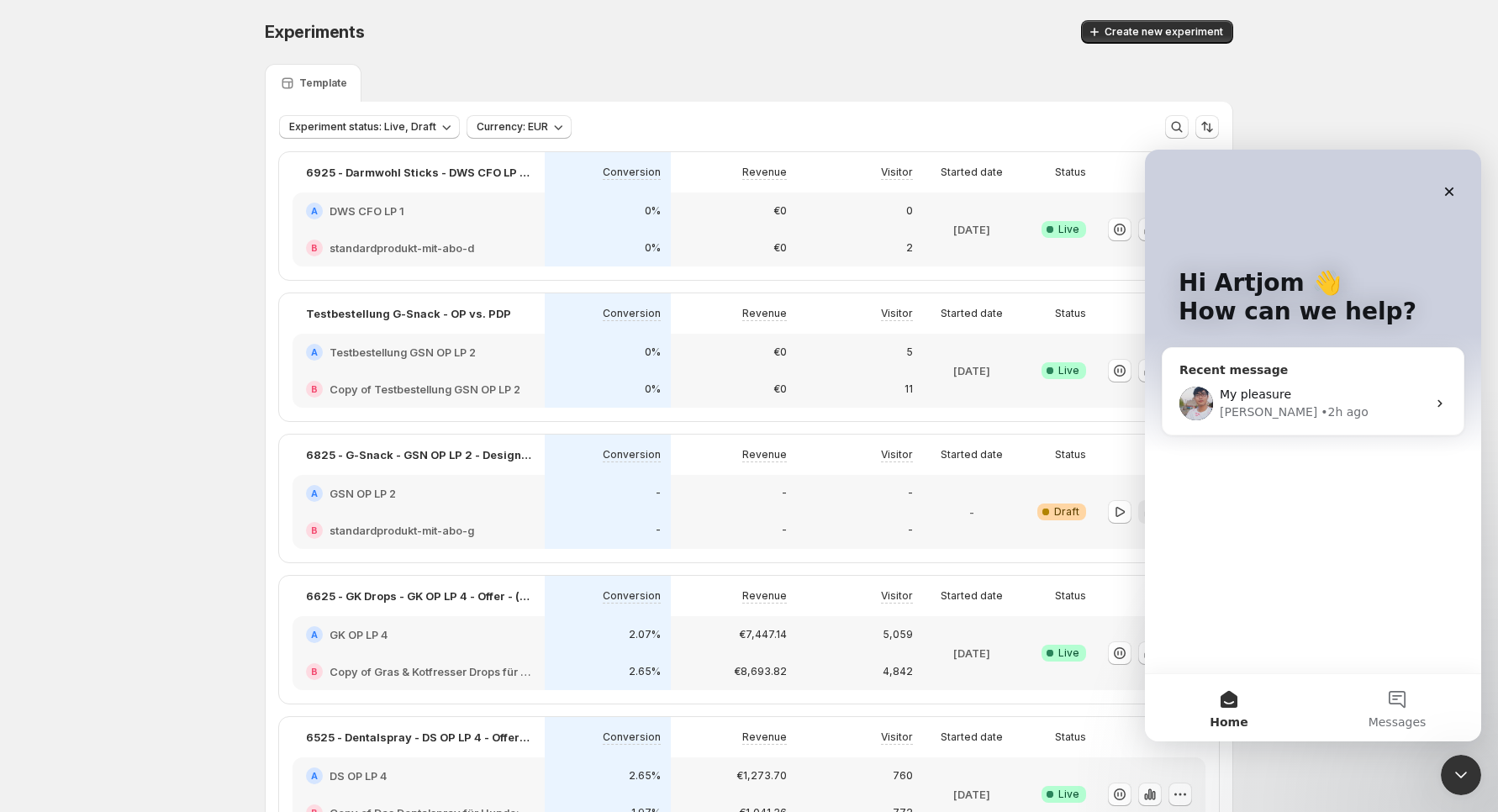
click at [1272, 393] on span "My pleasure" at bounding box center [1256, 393] width 71 height 13
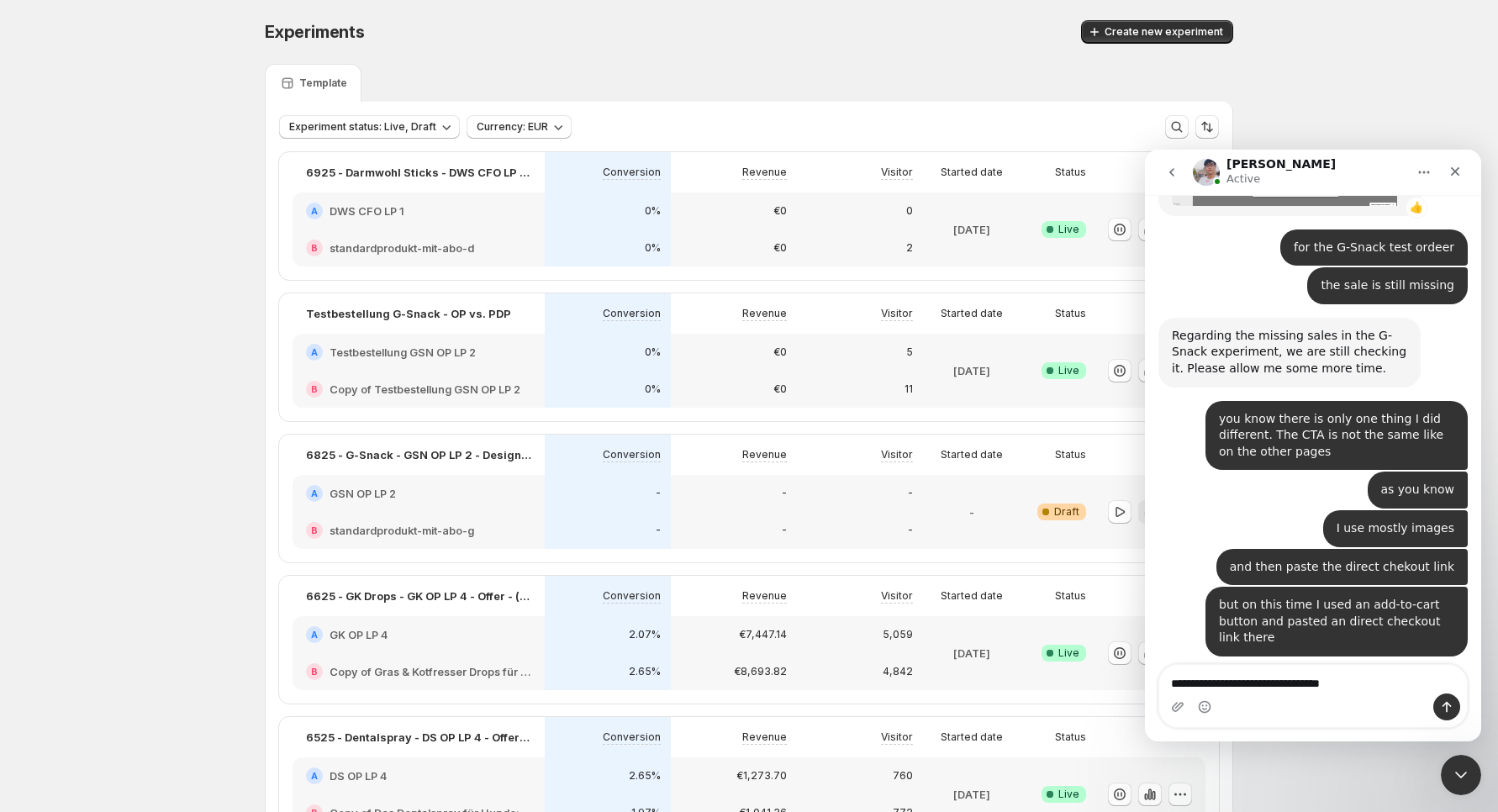
scroll to position [16296, 0]
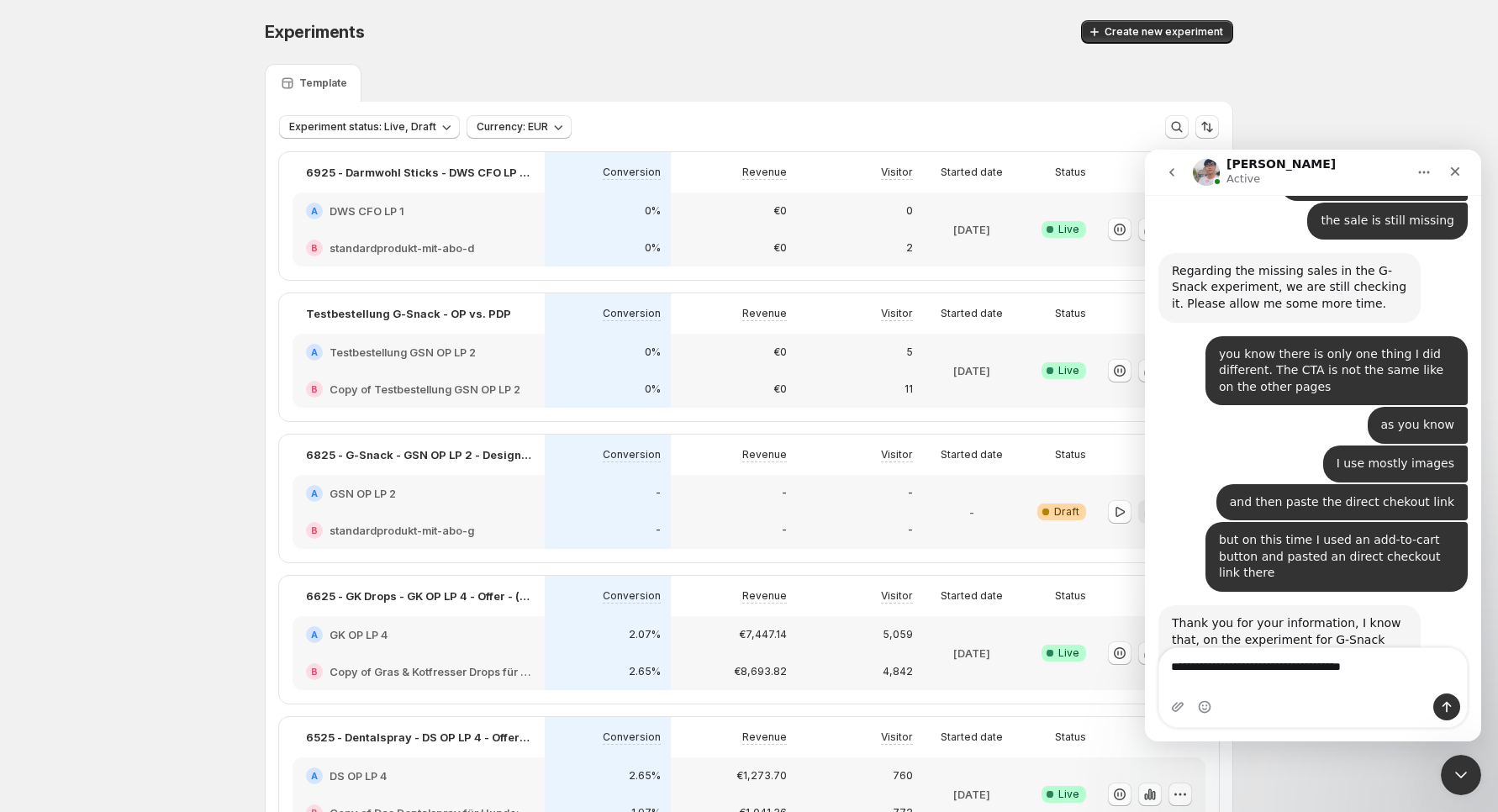
type textarea "**********"
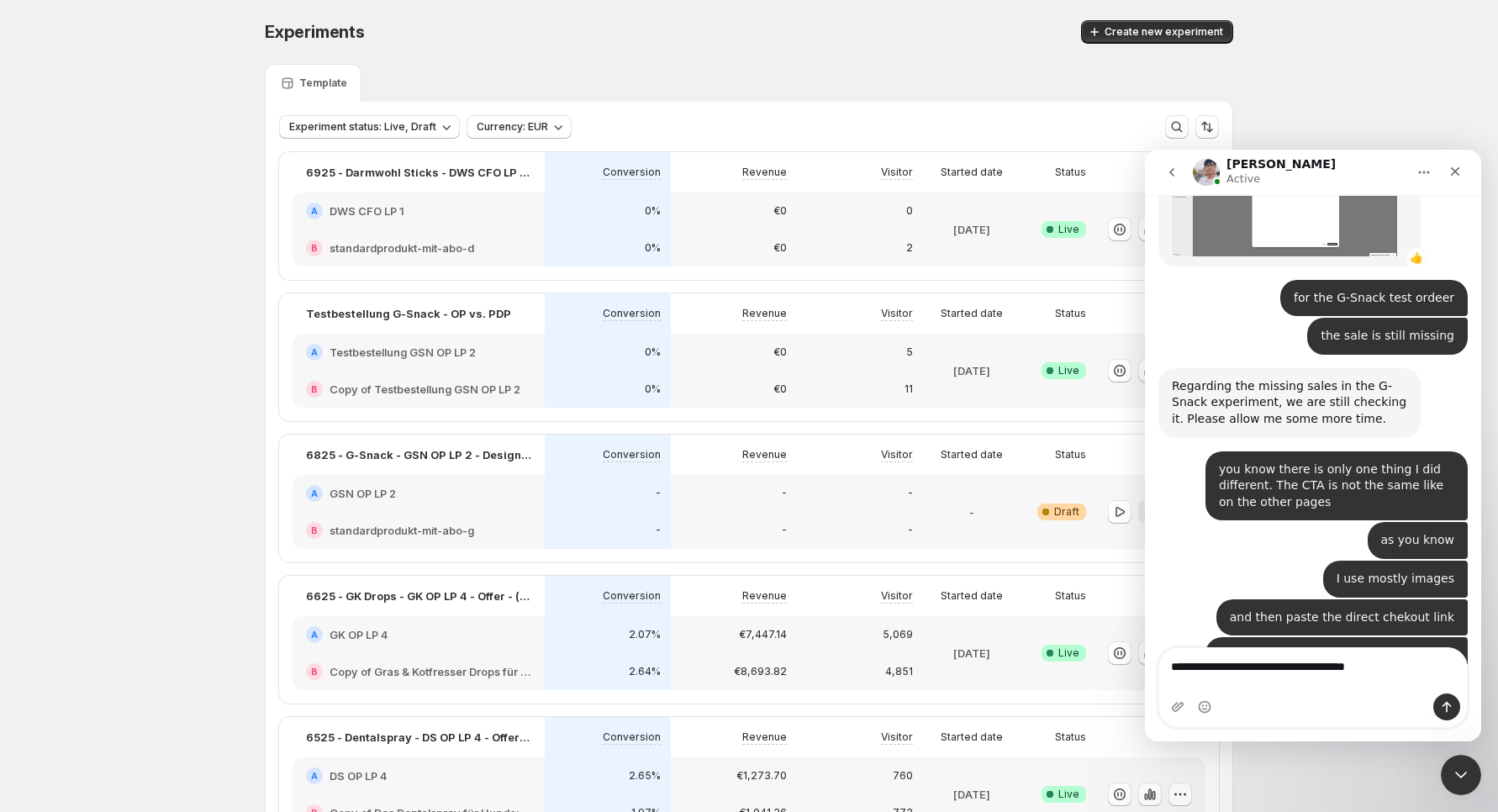
scroll to position [16230, 0]
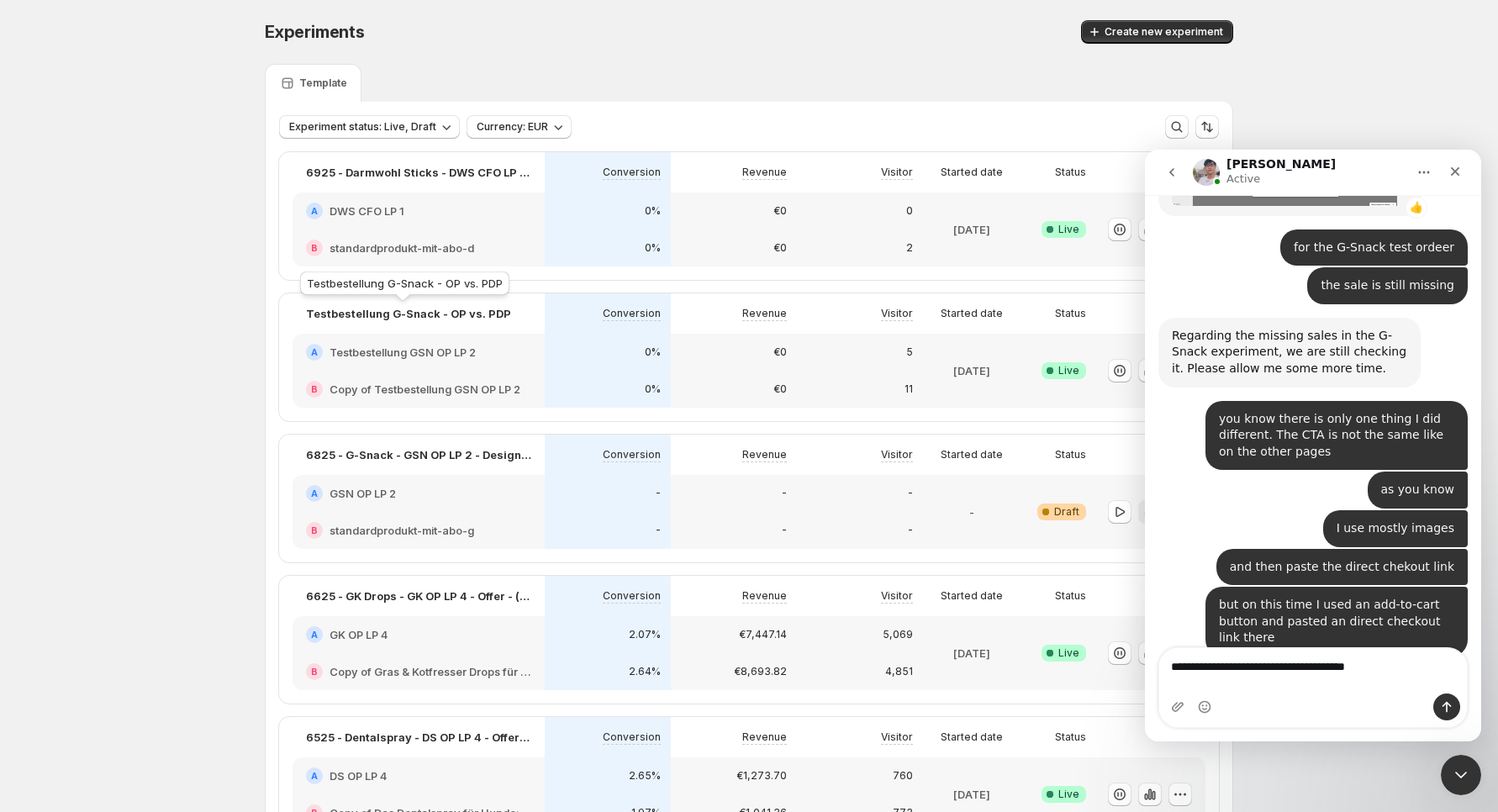
click at [528, 381] on div "B Copy of Testbestellung GSN OP LP 2" at bounding box center [418, 389] width 225 height 17
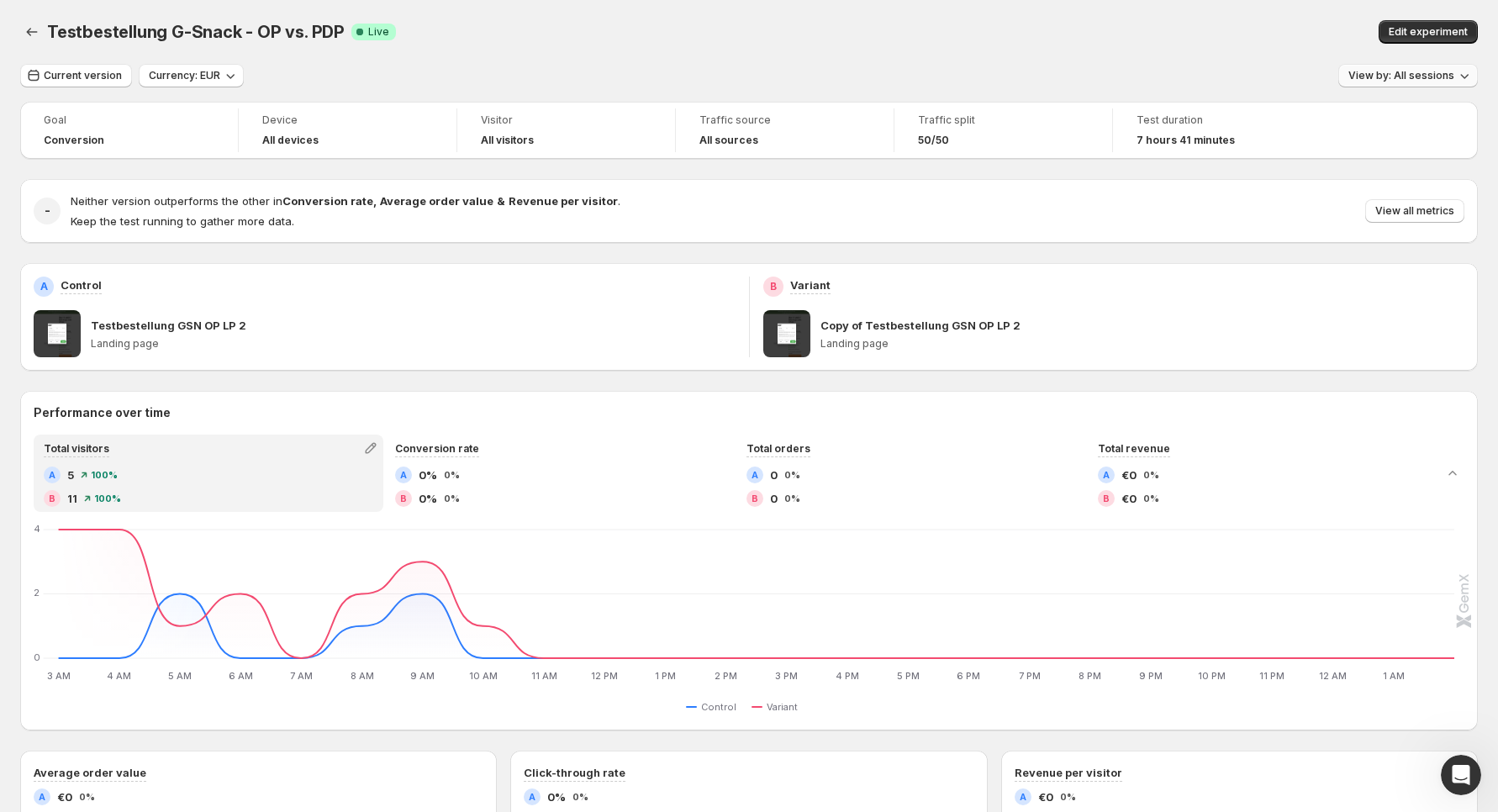
click at [1422, 76] on span "View by: All sessions" at bounding box center [1402, 75] width 106 height 13
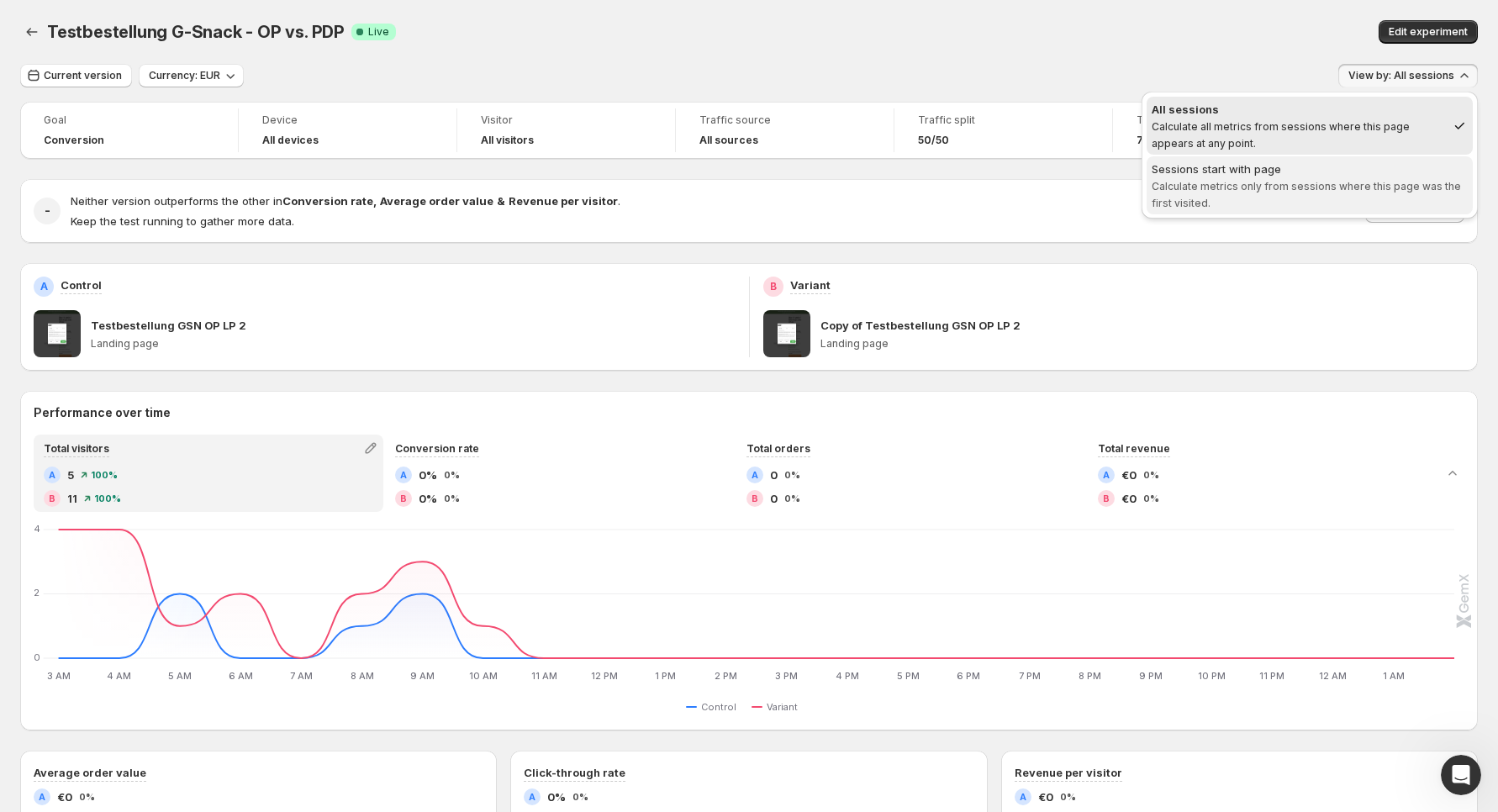
click at [1365, 162] on div "Sessions start with page" at bounding box center [1310, 168] width 316 height 17
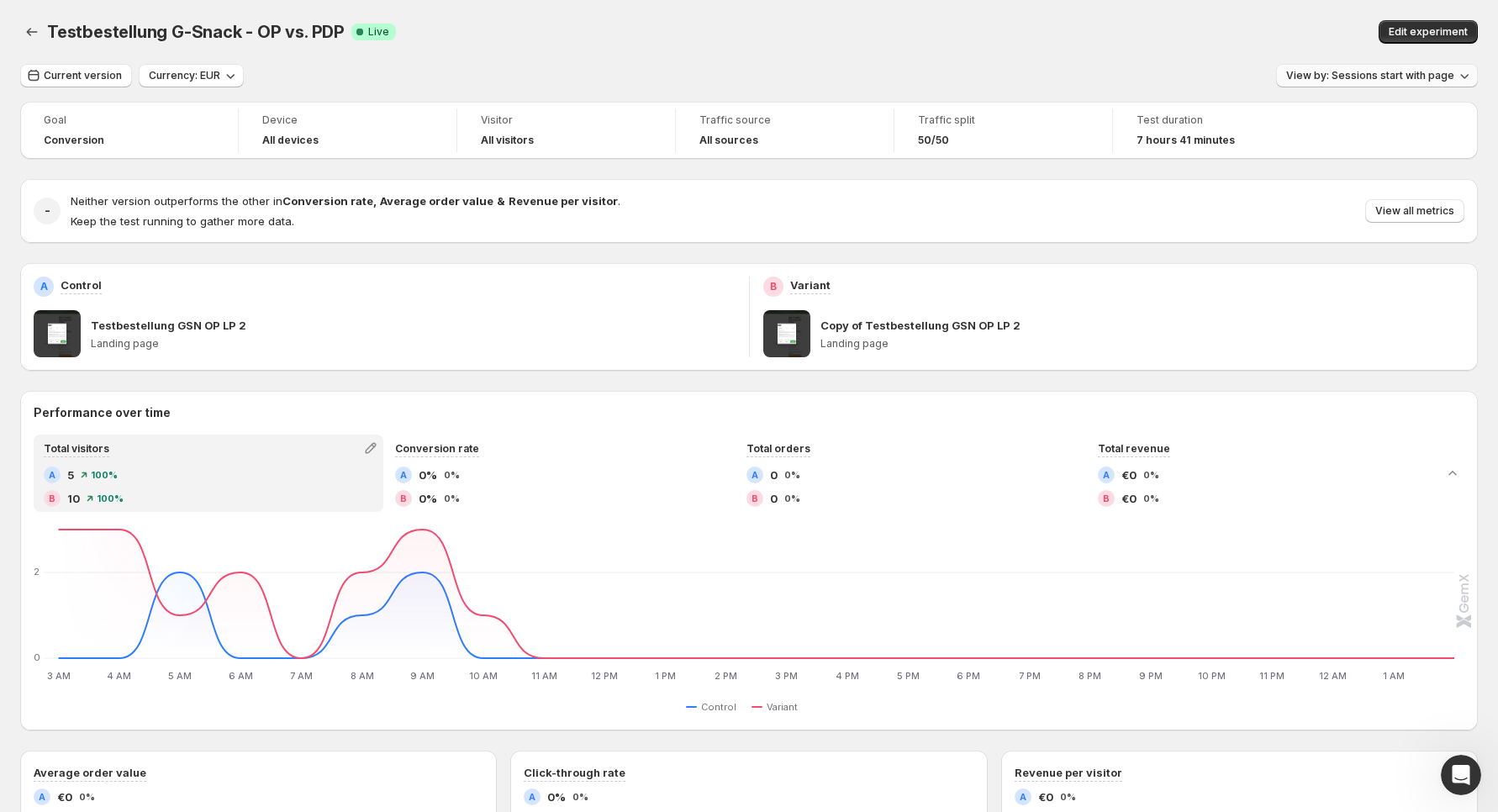
click at [1333, 81] on span "View by: Sessions start with page" at bounding box center [1370, 75] width 168 height 13
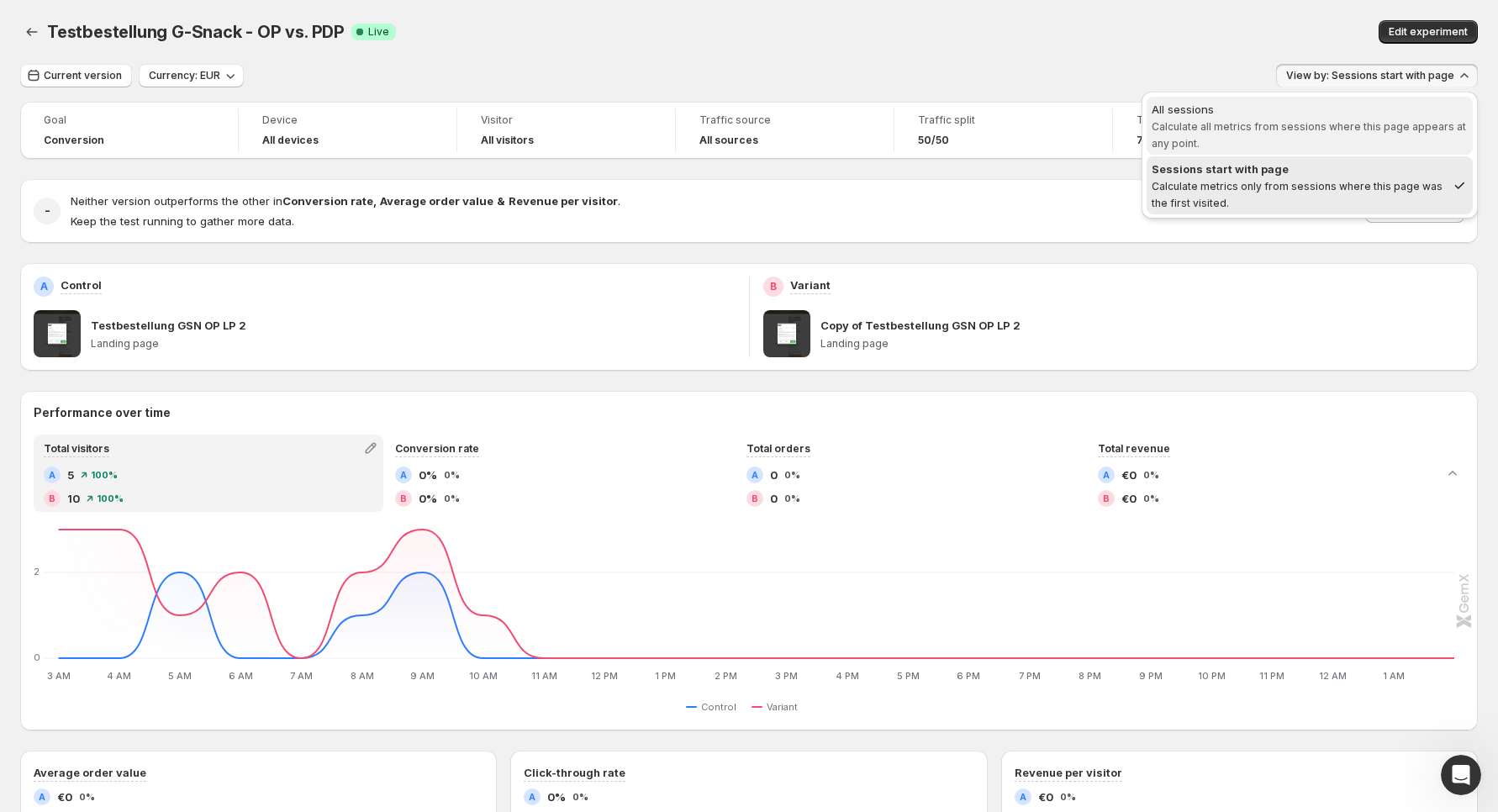
click at [1305, 108] on div "All sessions" at bounding box center [1310, 109] width 316 height 17
